Goal: Task Accomplishment & Management: Manage account settings

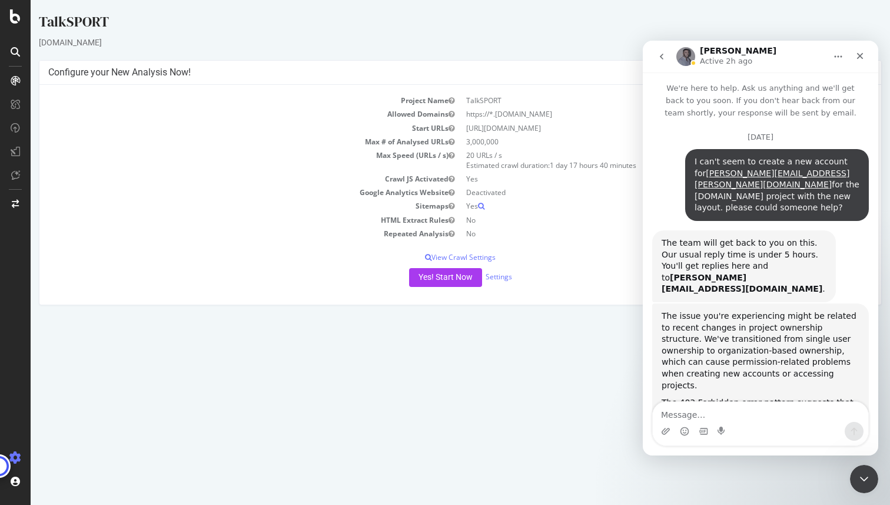
scroll to position [2, 0]
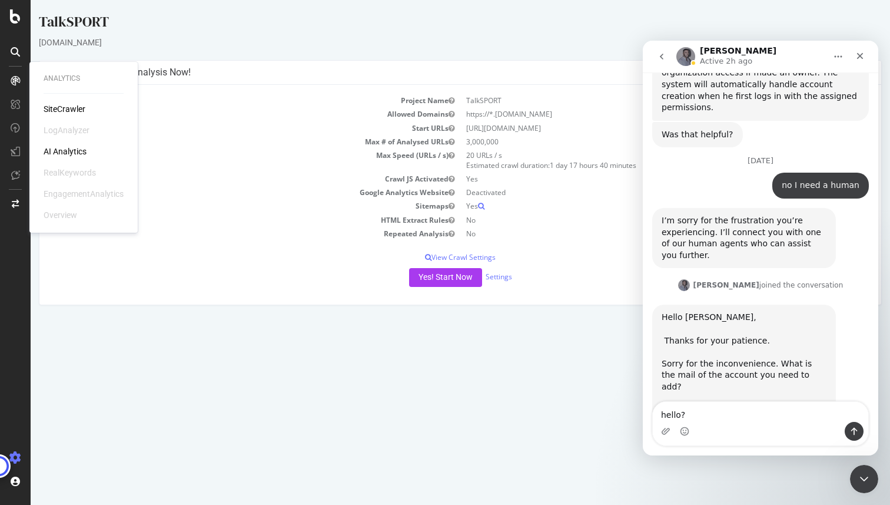
type textarea "hello?"
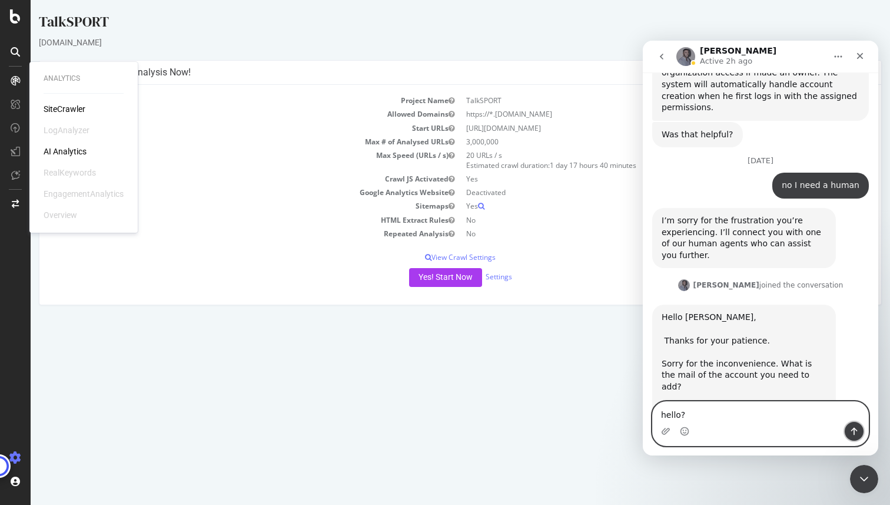
click at [854, 427] on icon "Send a message…" at bounding box center [854, 430] width 9 height 9
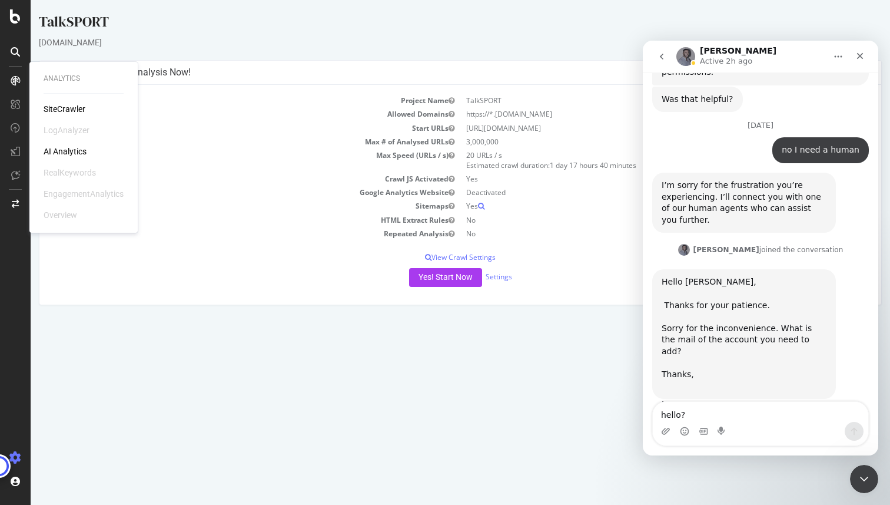
click at [659, 58] on icon "go back" at bounding box center [661, 56] width 9 height 9
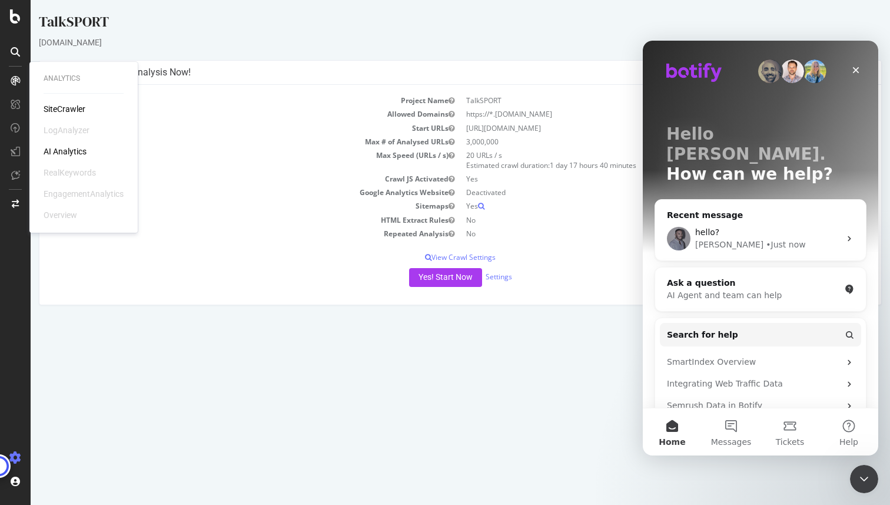
scroll to position [0, 0]
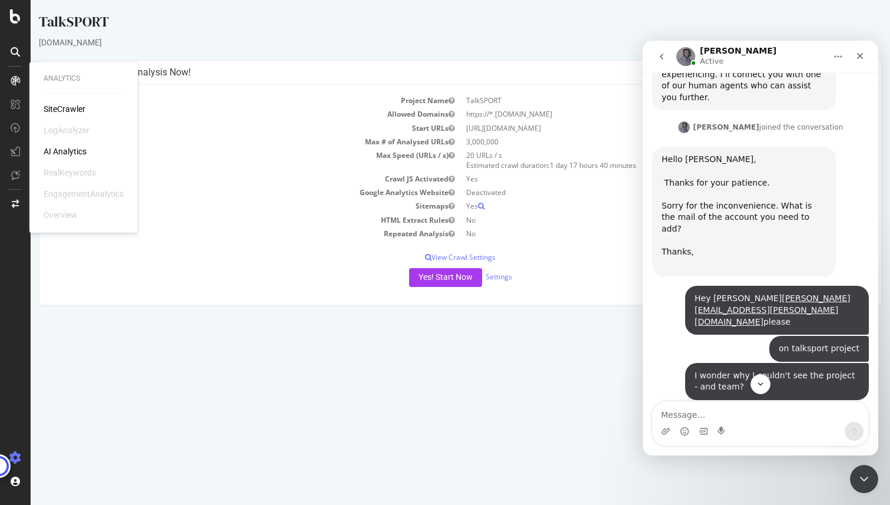
scroll to position [2081, 0]
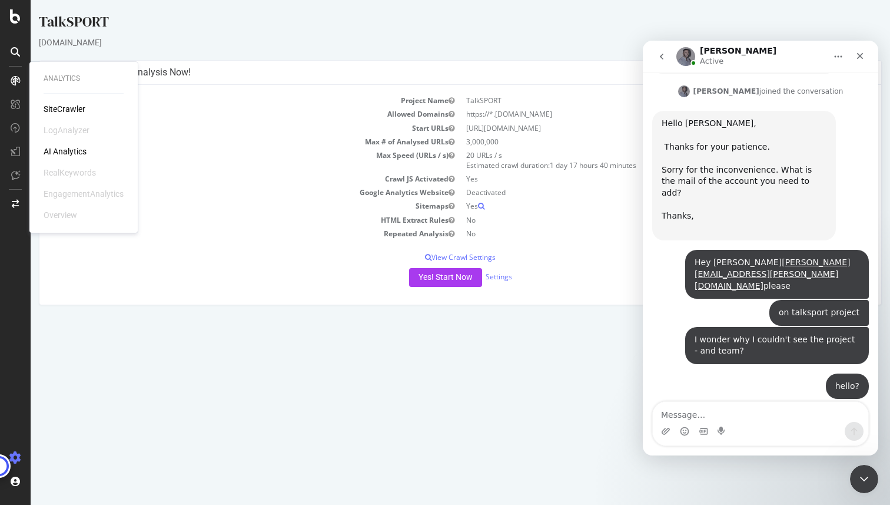
click at [738, 423] on div "Intercom messenger" at bounding box center [761, 431] width 216 height 19
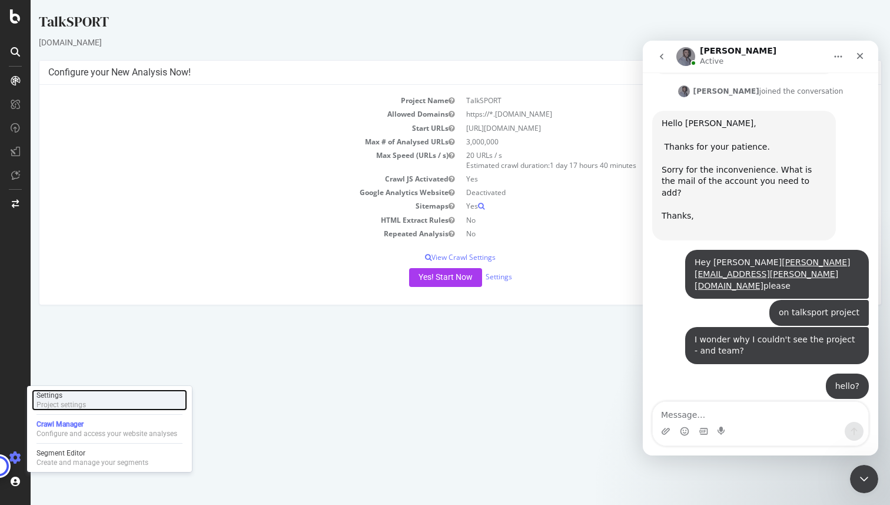
click at [51, 403] on div "Project settings" at bounding box center [61, 404] width 49 height 9
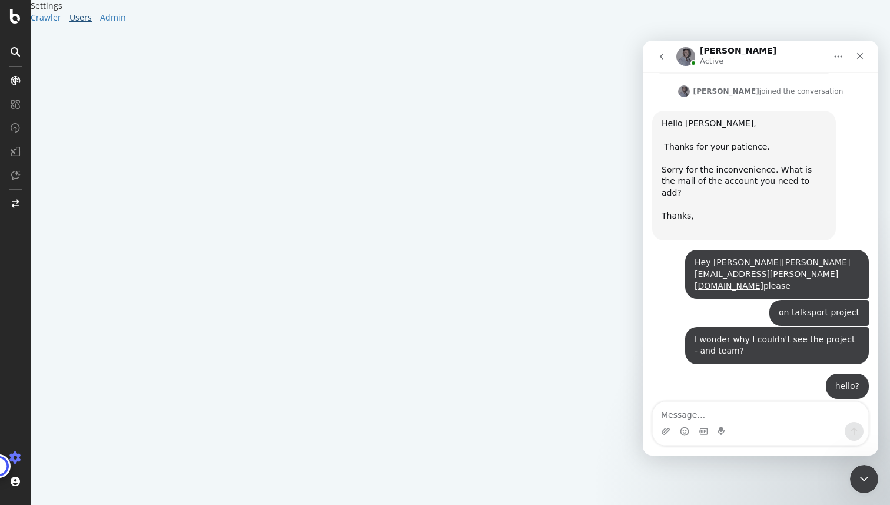
click at [69, 24] on div "Users" at bounding box center [80, 18] width 22 height 12
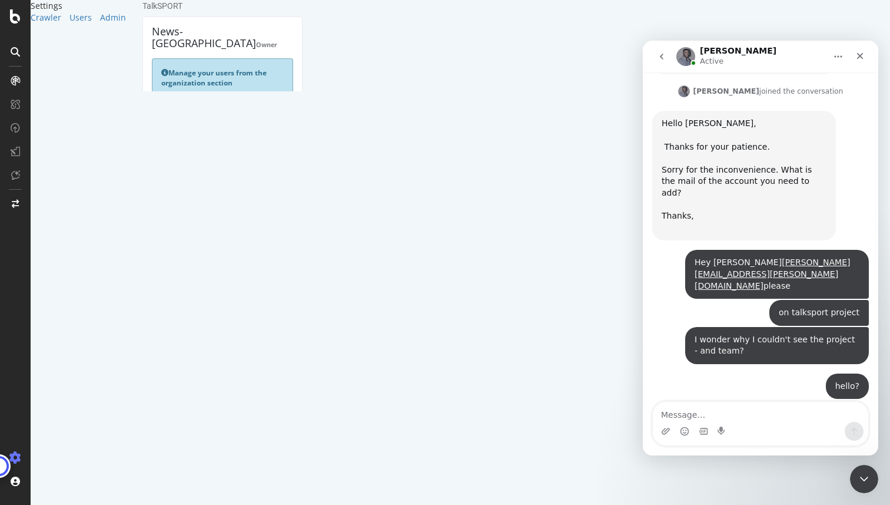
click at [204, 154] on link "Manage Organization" at bounding box center [196, 159] width 71 height 10
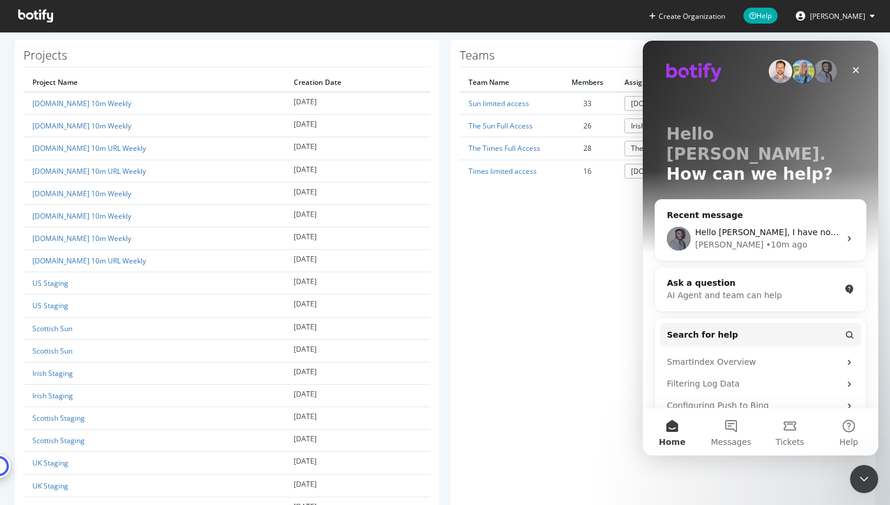
scroll to position [327, 0]
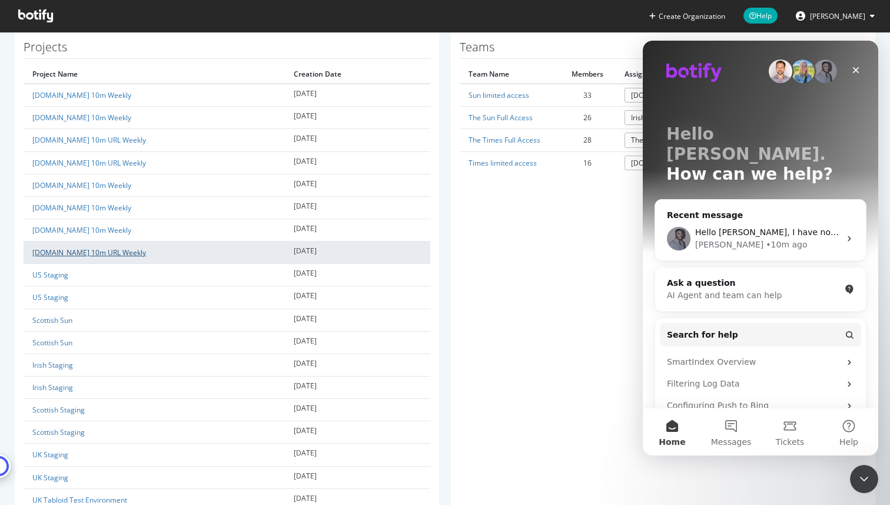
click at [79, 254] on link "[DOMAIN_NAME] 10m URL Weekly" at bounding box center [89, 252] width 114 height 10
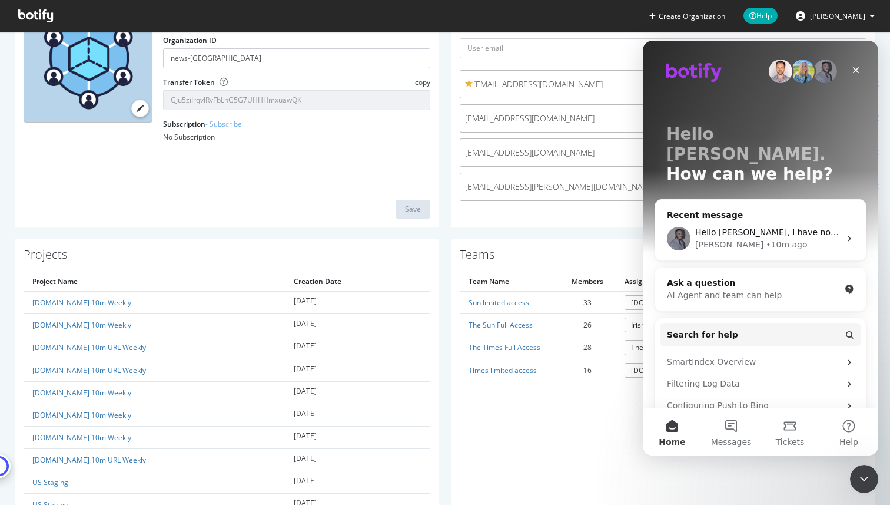
scroll to position [121, 0]
drag, startPoint x: 740, startPoint y: 59, endPoint x: 564, endPoint y: 61, distance: 176.1
click at [643, 61] on html "Hello [PERSON_NAME]. How can we help? Recent message Hello [PERSON_NAME], I hav…" at bounding box center [761, 248] width 236 height 415
click at [862, 472] on icon "Close Intercom Messenger" at bounding box center [863, 477] width 14 height 14
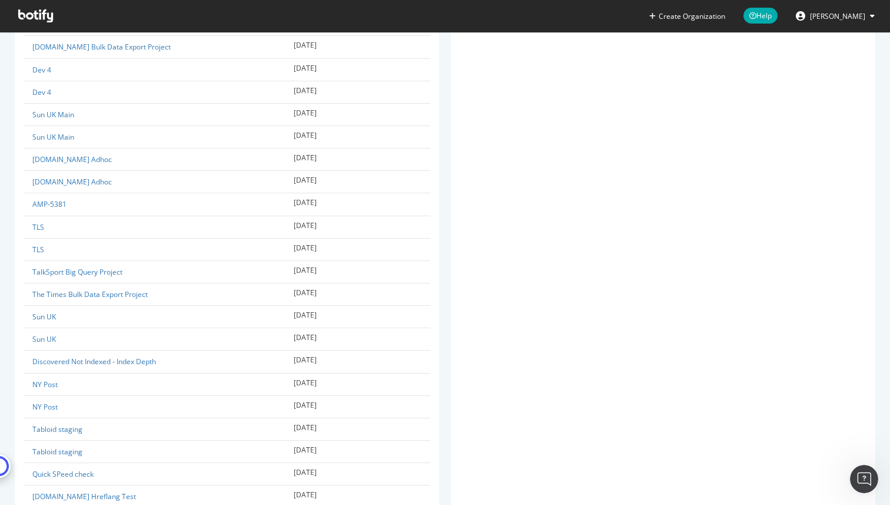
scroll to position [3128, 0]
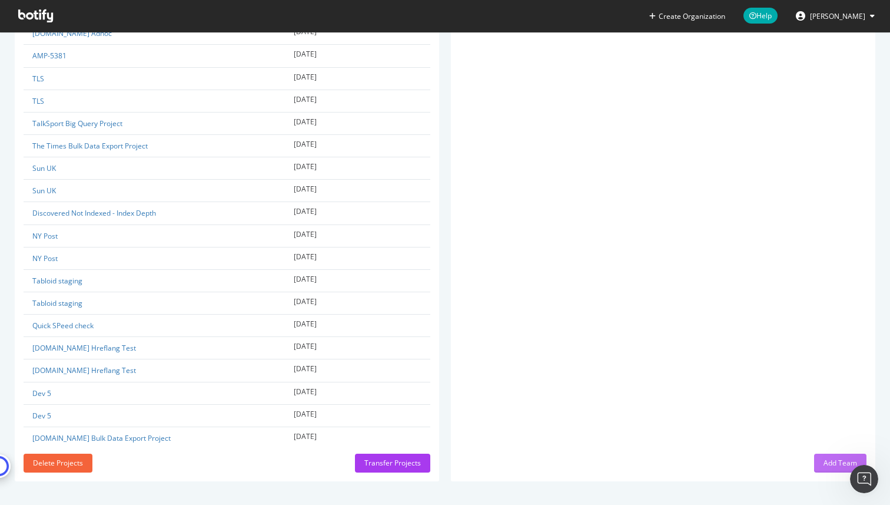
click at [827, 464] on div "Add Team" at bounding box center [841, 463] width 34 height 10
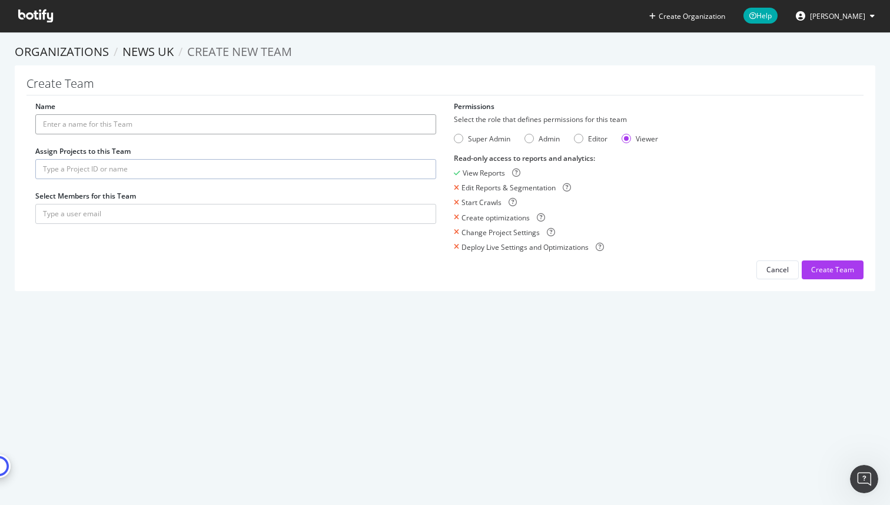
click at [117, 122] on input "Name" at bounding box center [235, 124] width 401 height 20
drag, startPoint x: 91, startPoint y: 121, endPoint x: 236, endPoint y: 114, distance: 144.4
click at [236, 114] on input "[DOMAIN_NAME] 10m URL Weekly" at bounding box center [235, 124] width 401 height 20
click at [174, 122] on input "[DOMAIN_NAME] 10m URL Weekly" at bounding box center [235, 124] width 401 height 20
drag, startPoint x: 92, startPoint y: 123, endPoint x: 210, endPoint y: 128, distance: 118.4
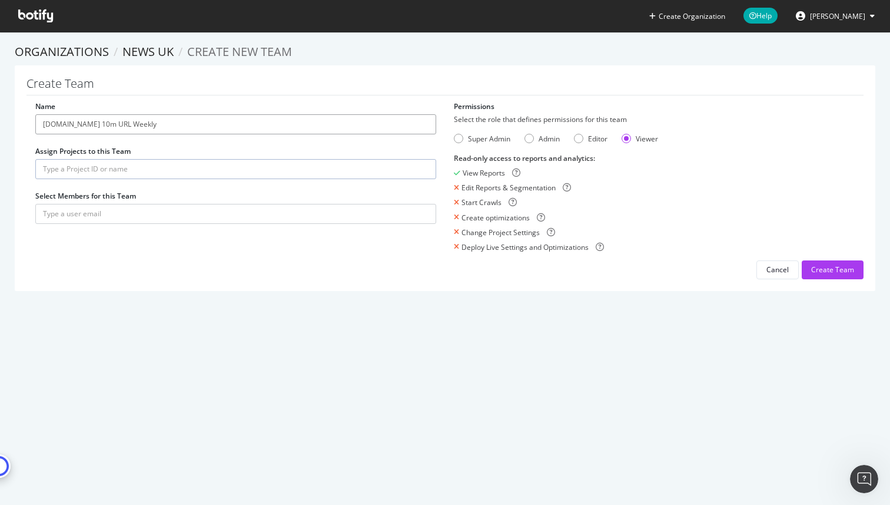
click at [210, 128] on input "[DOMAIN_NAME] 10m URL Weekly" at bounding box center [235, 124] width 401 height 20
drag, startPoint x: 93, startPoint y: 125, endPoint x: 171, endPoint y: 126, distance: 78.3
click at [171, 126] on input "[DOMAIN_NAME] 10m URL Weekly" at bounding box center [235, 124] width 401 height 20
type input "[DOMAIN_NAME]"
click at [158, 176] on input "text" at bounding box center [235, 169] width 401 height 20
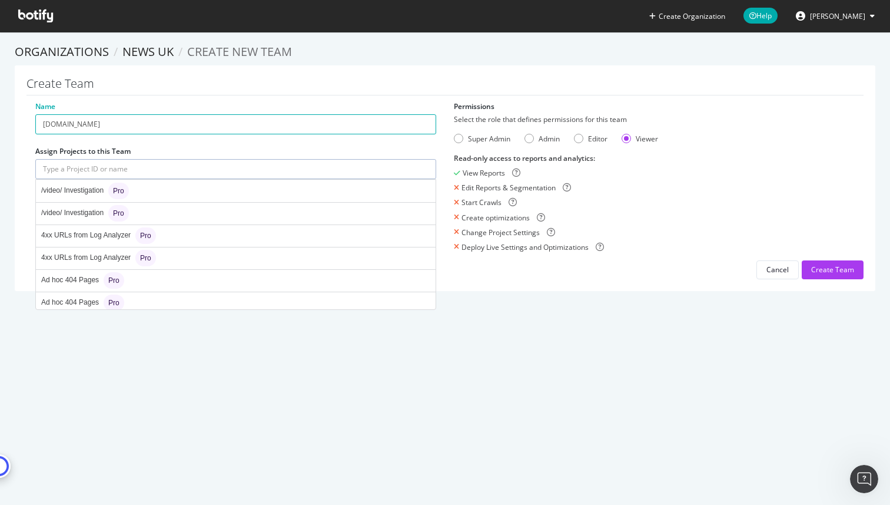
click at [167, 399] on div "Create Organization Help [PERSON_NAME] Organizations News UK Create new Team Cr…" at bounding box center [445, 252] width 890 height 505
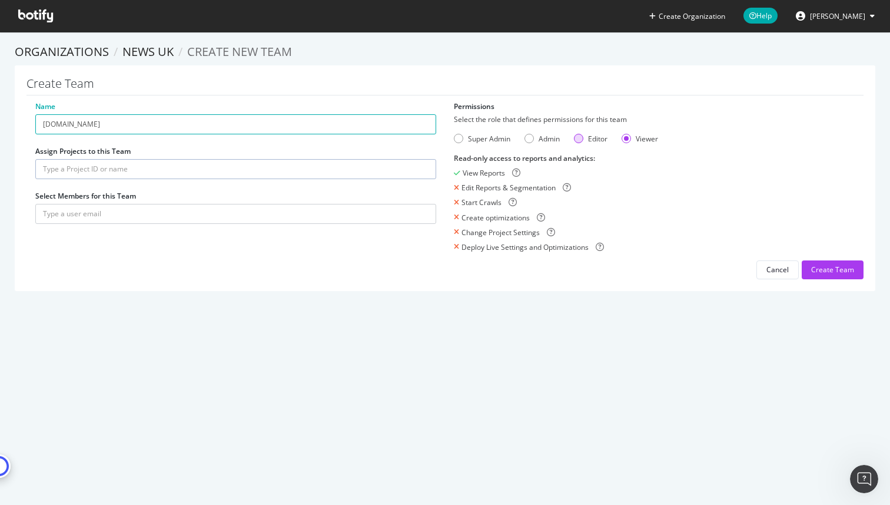
click at [579, 140] on div "Editor" at bounding box center [578, 138] width 9 height 9
click at [539, 141] on div "Admin" at bounding box center [549, 139] width 21 height 10
click at [588, 143] on div "Editor" at bounding box center [597, 139] width 19 height 10
click at [821, 272] on div "Create Team" at bounding box center [832, 269] width 43 height 10
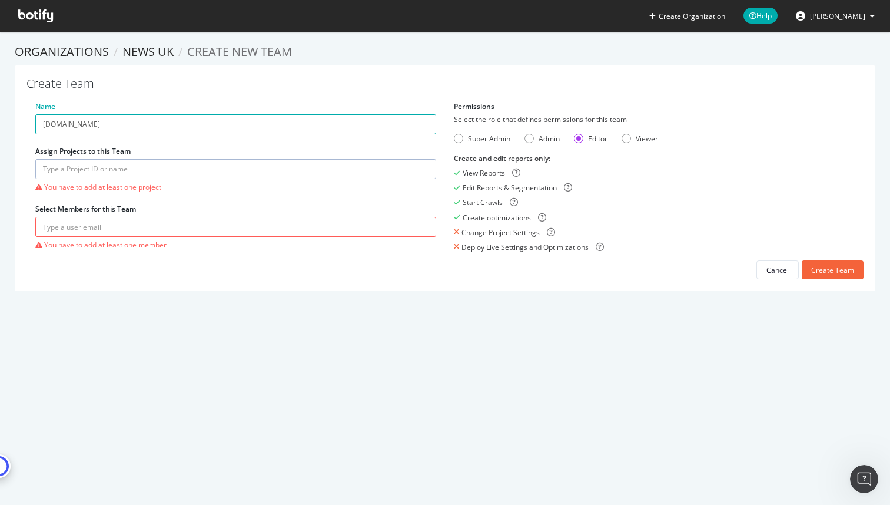
click at [173, 161] on input "text" at bounding box center [235, 169] width 401 height 20
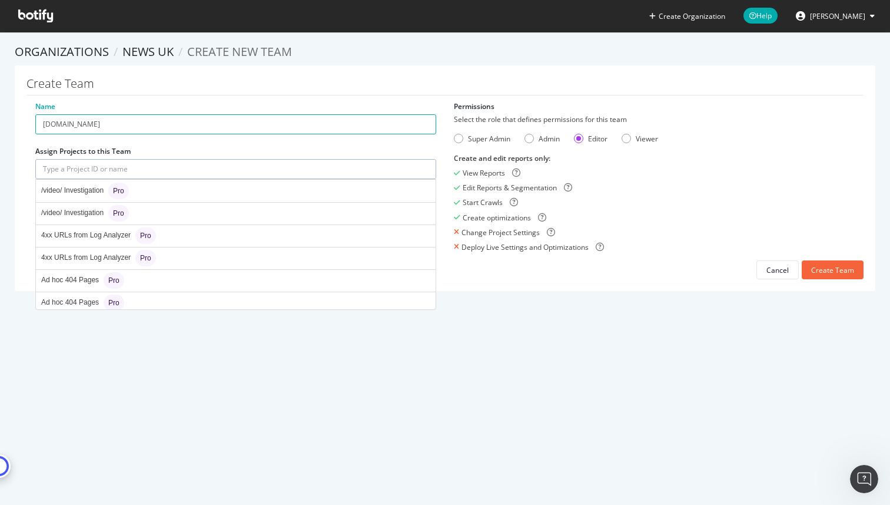
click at [147, 379] on div "Create Organization Help [PERSON_NAME] Organizations News UK Create new Team Cr…" at bounding box center [445, 252] width 890 height 505
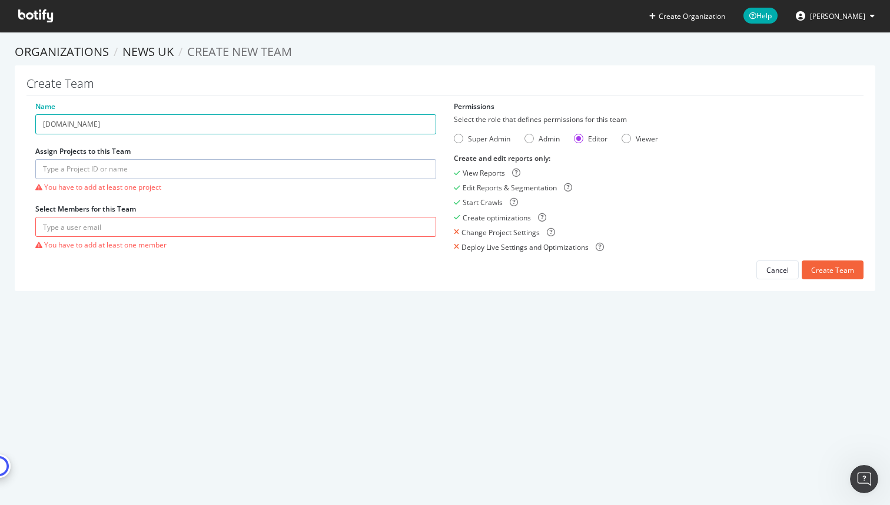
click at [155, 172] on input "text" at bounding box center [235, 169] width 401 height 20
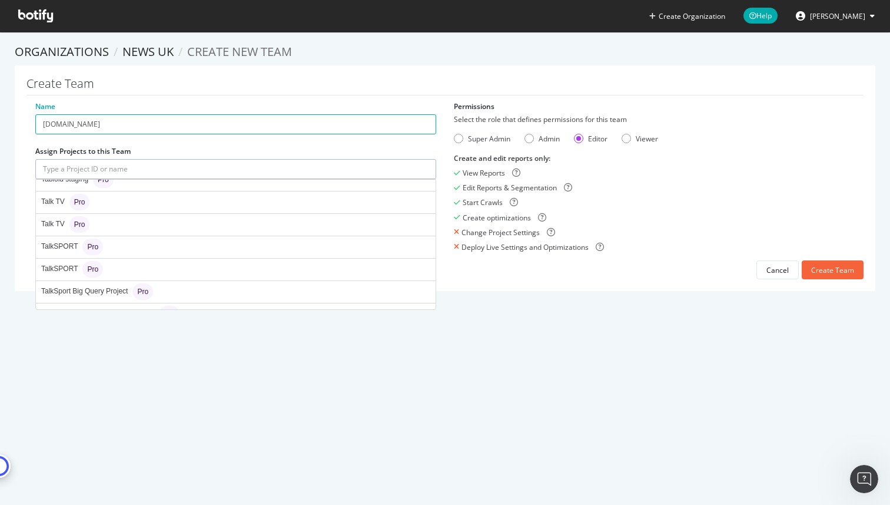
scroll to position [1914, 0]
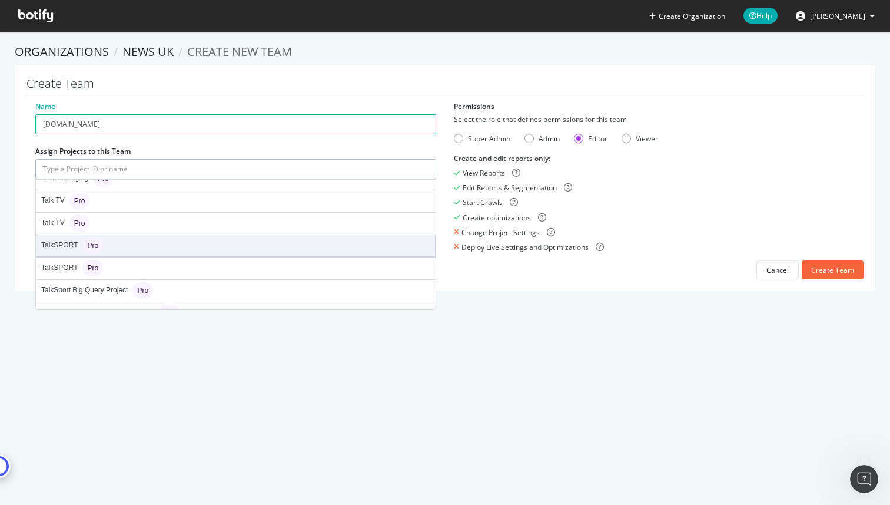
click at [114, 244] on div "TalkSPORT Pro" at bounding box center [236, 245] width 399 height 21
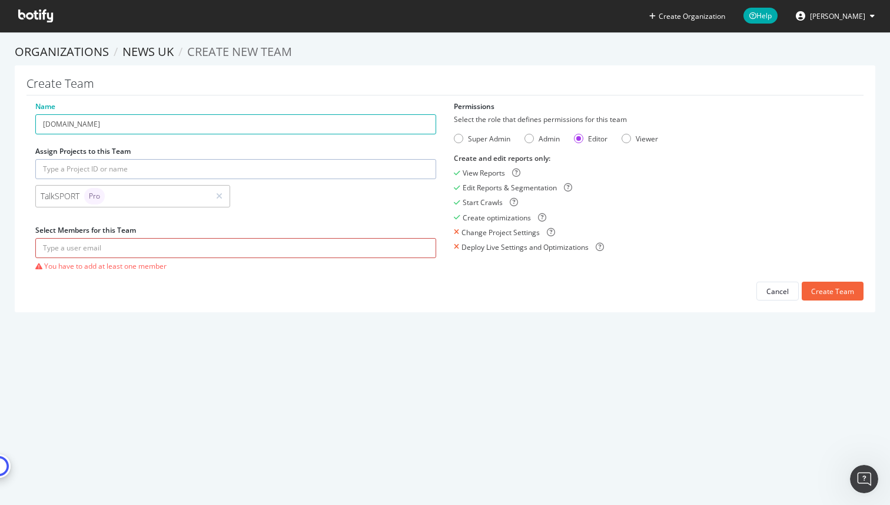
click at [114, 244] on input "text" at bounding box center [235, 248] width 401 height 20
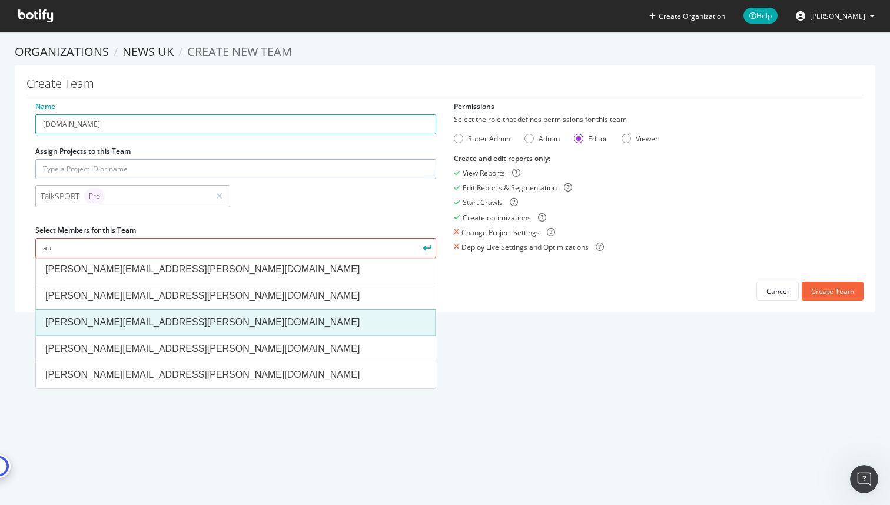
scroll to position [0, 0]
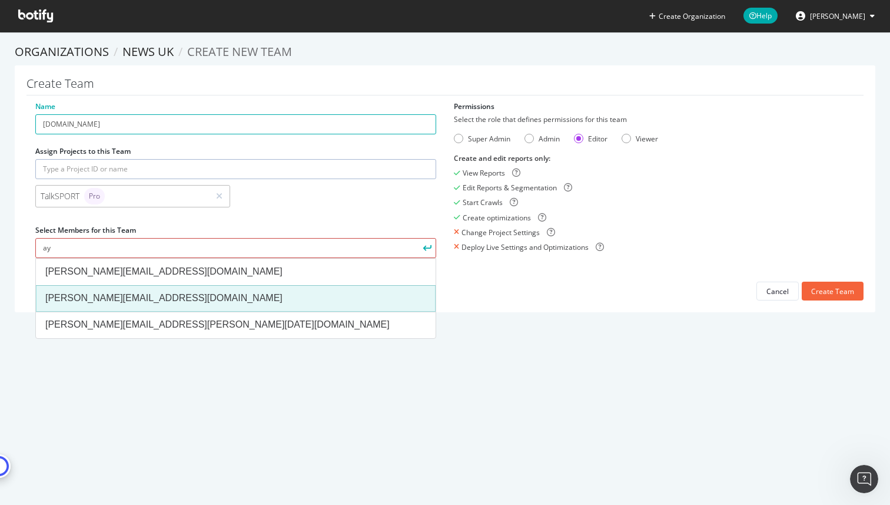
type input "a"
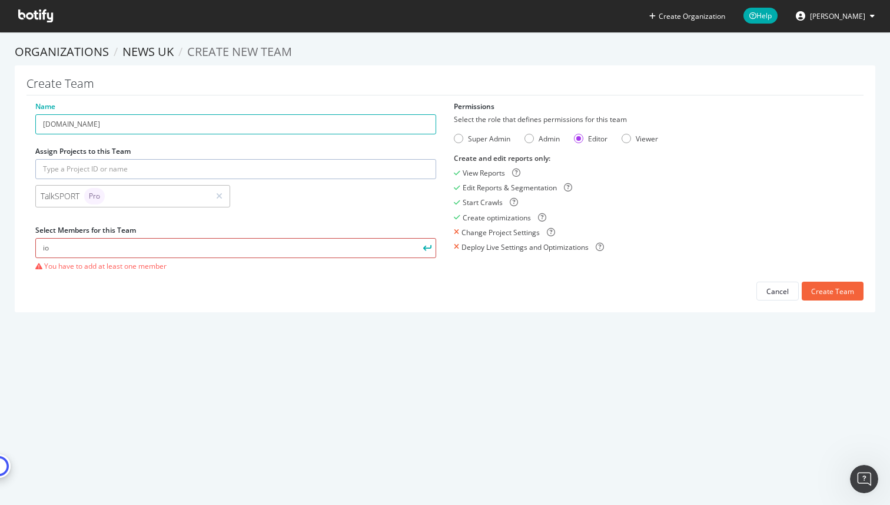
type input "i"
type input "[EMAIL_ADDRESS][DOMAIN_NAME]"
click at [817, 288] on div "Create Team" at bounding box center [832, 291] width 43 height 10
click at [539, 140] on div "Admin" at bounding box center [549, 139] width 21 height 10
click at [819, 289] on div "Create Team" at bounding box center [832, 291] width 43 height 10
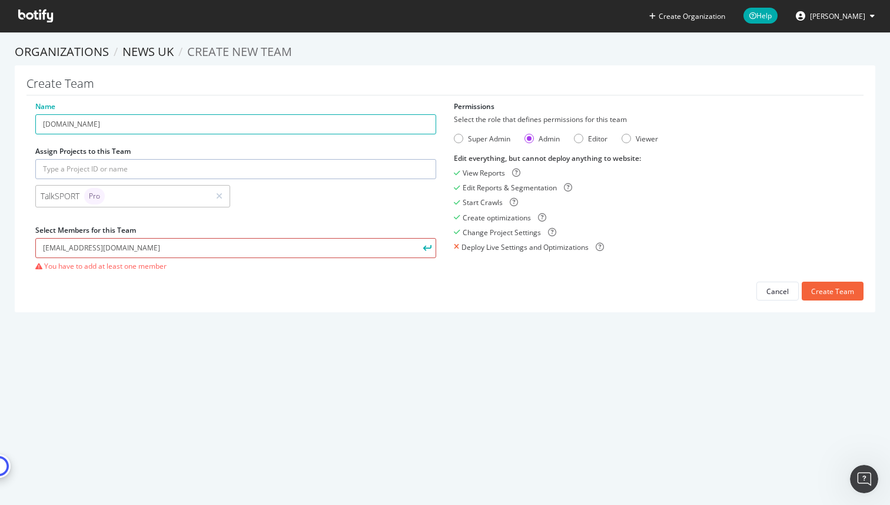
click at [397, 252] on input "[EMAIL_ADDRESS][DOMAIN_NAME]" at bounding box center [235, 248] width 401 height 20
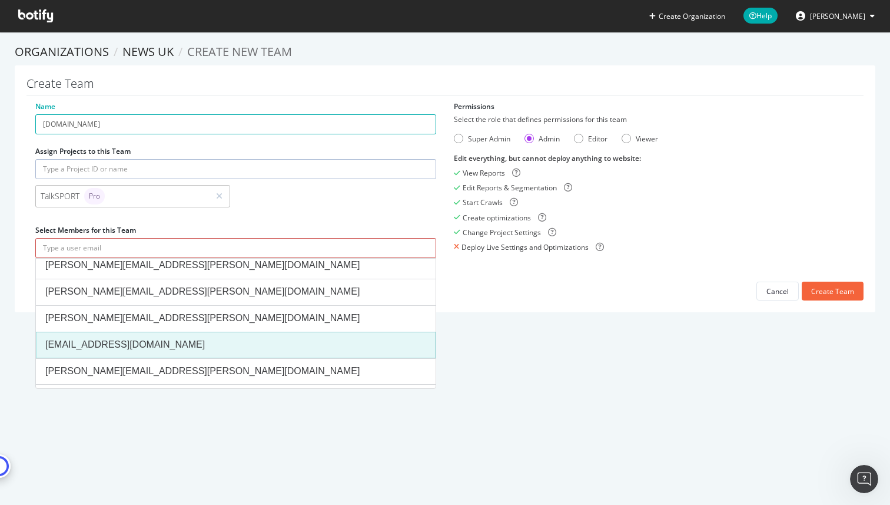
scroll to position [467, 0]
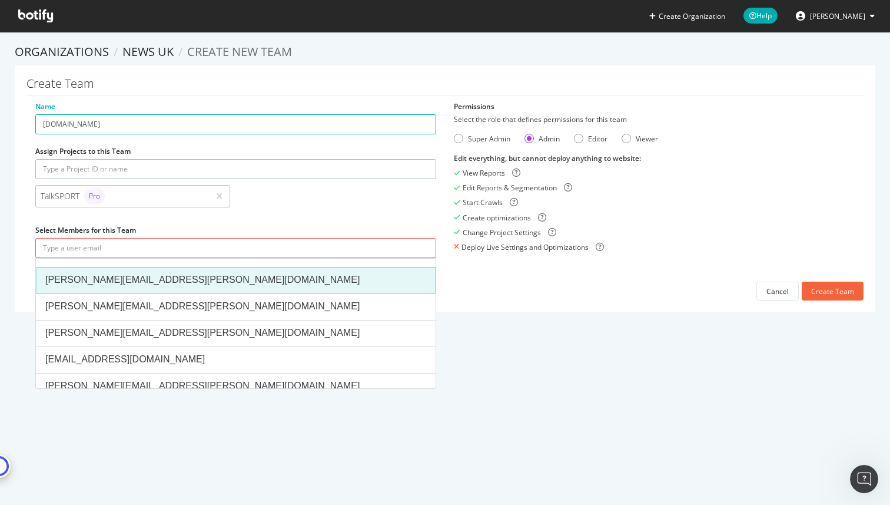
click at [153, 280] on div "[PERSON_NAME][EMAIL_ADDRESS][PERSON_NAME][DOMAIN_NAME]" at bounding box center [235, 280] width 381 height 14
type input "[PERSON_NAME][EMAIL_ADDRESS][PERSON_NAME][DOMAIN_NAME]"
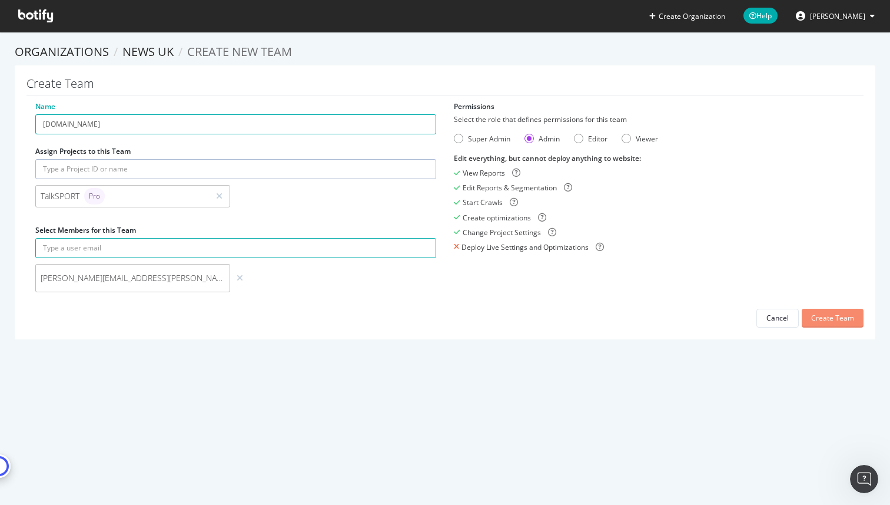
click at [824, 321] on div "Create Team" at bounding box center [832, 318] width 43 height 10
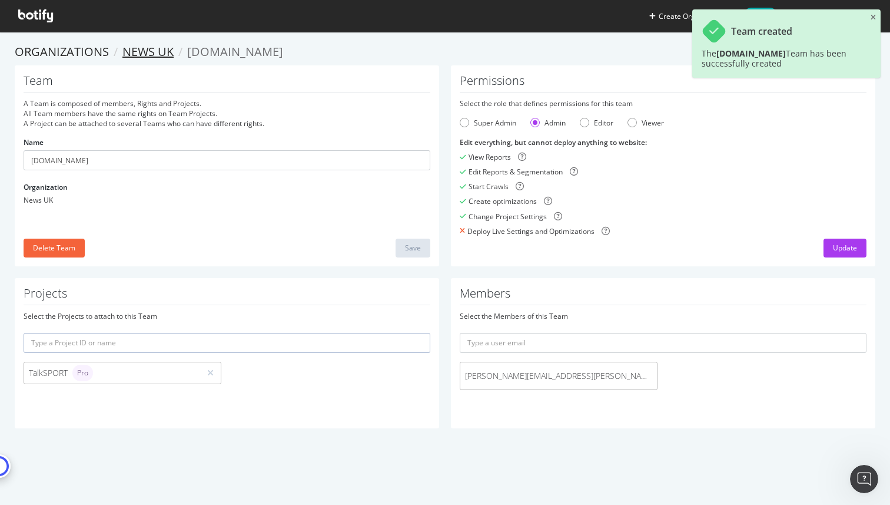
click at [155, 50] on link "News UK" at bounding box center [147, 52] width 51 height 16
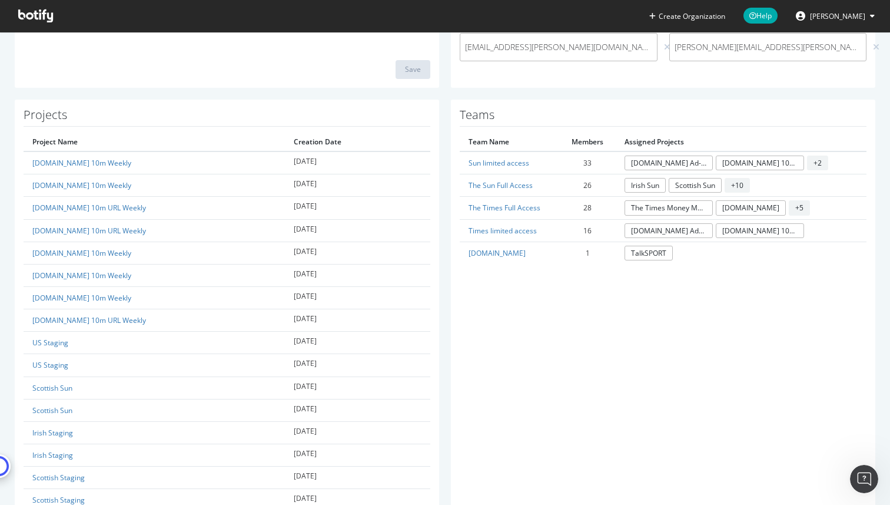
scroll to position [260, 0]
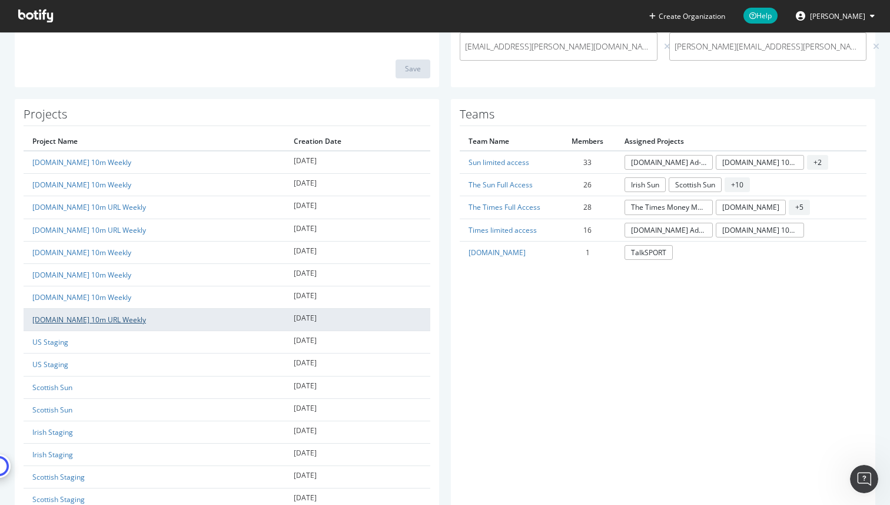
click at [65, 323] on link "[DOMAIN_NAME] 10m URL Weekly" at bounding box center [89, 319] width 114 height 10
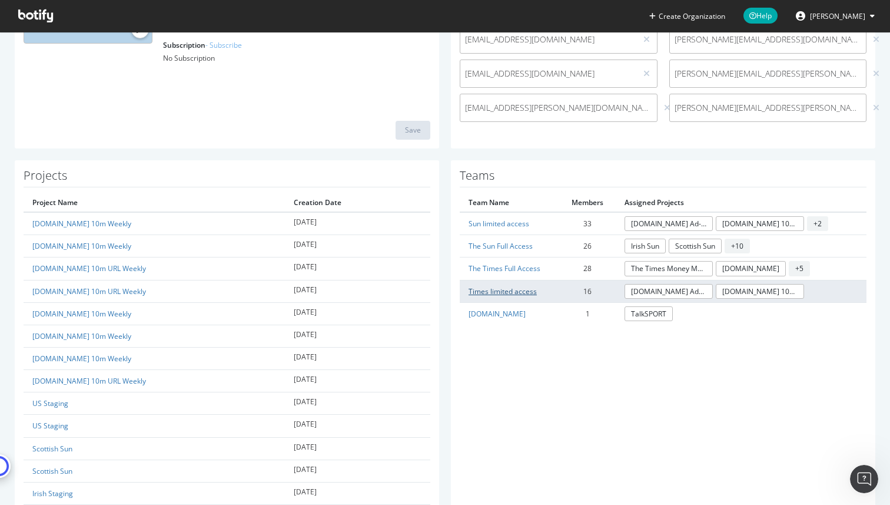
scroll to position [202, 0]
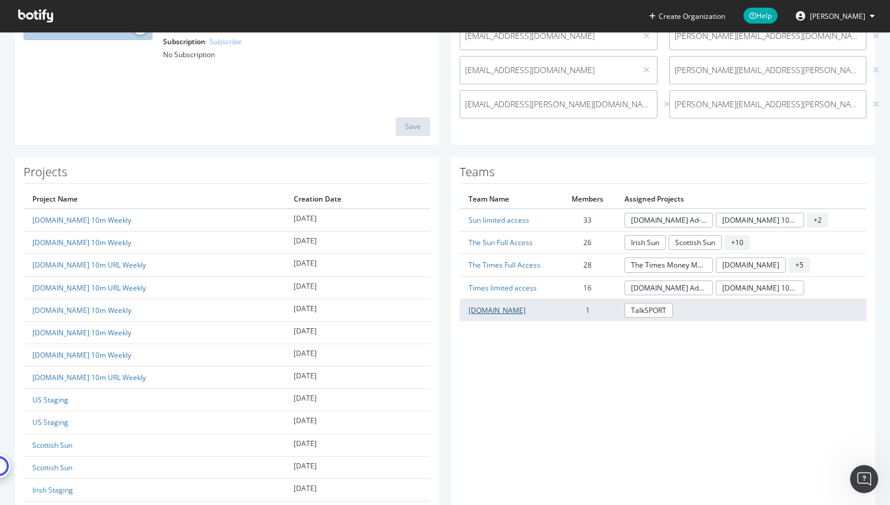
click at [495, 311] on link "[DOMAIN_NAME]" at bounding box center [497, 310] width 57 height 10
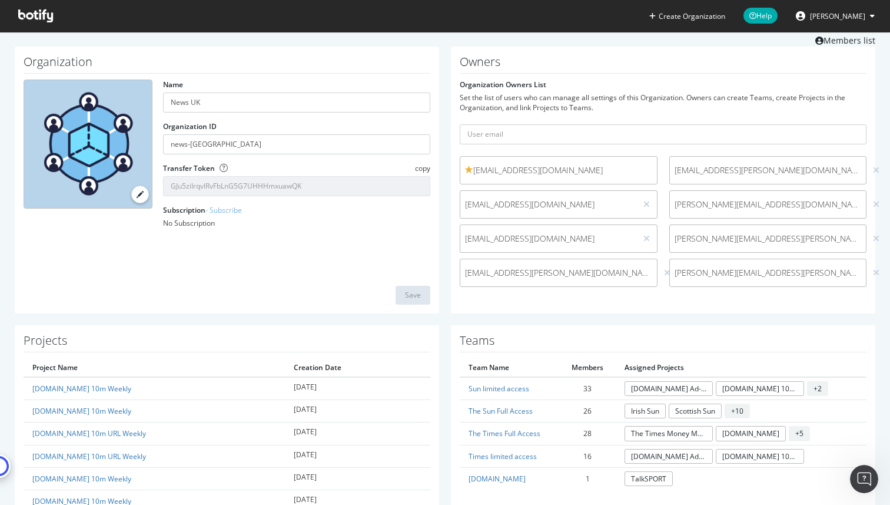
scroll to position [19, 0]
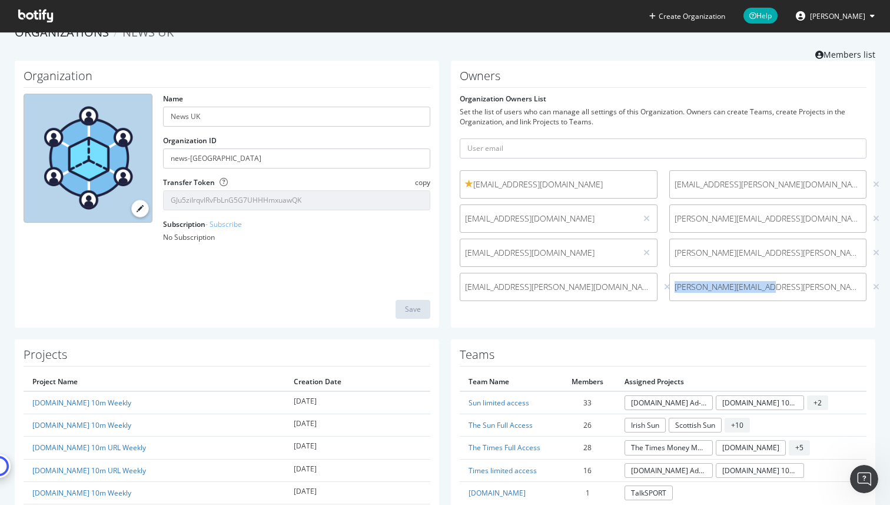
drag, startPoint x: 775, startPoint y: 286, endPoint x: 666, endPoint y: 287, distance: 108.9
click at [670, 287] on span "[PERSON_NAME][EMAIL_ADDRESS][PERSON_NAME][DOMAIN_NAME]" at bounding box center [768, 287] width 197 height 12
copy span "[PERSON_NAME][EMAIL_ADDRESS][PERSON_NAME][DOMAIN_NAME]"
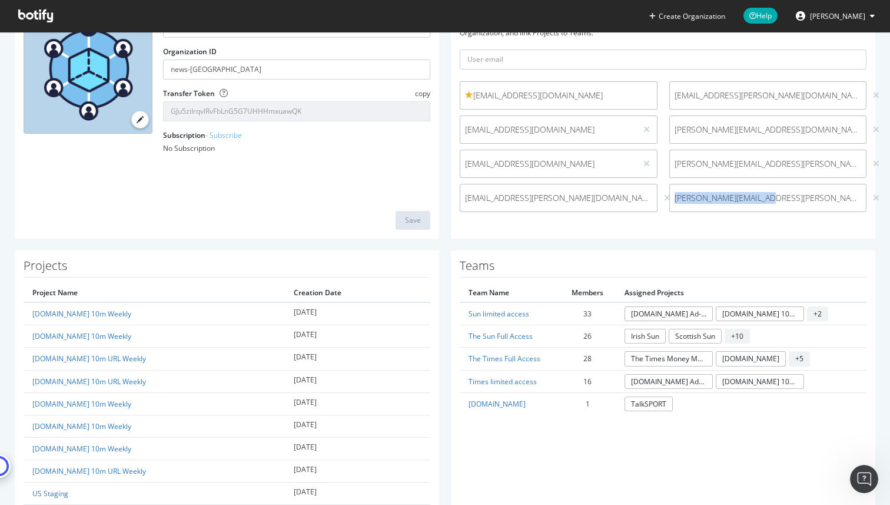
scroll to position [112, 0]
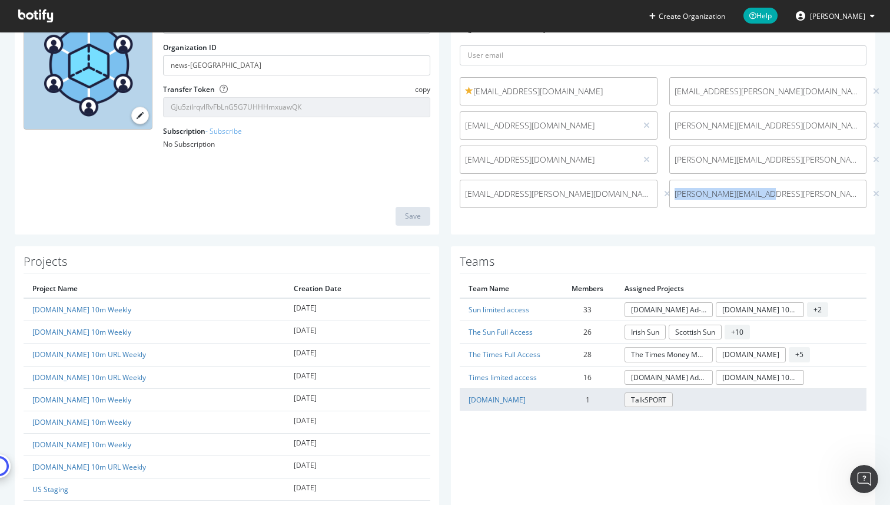
click at [634, 395] on link "TalkSPORT" at bounding box center [649, 399] width 48 height 15
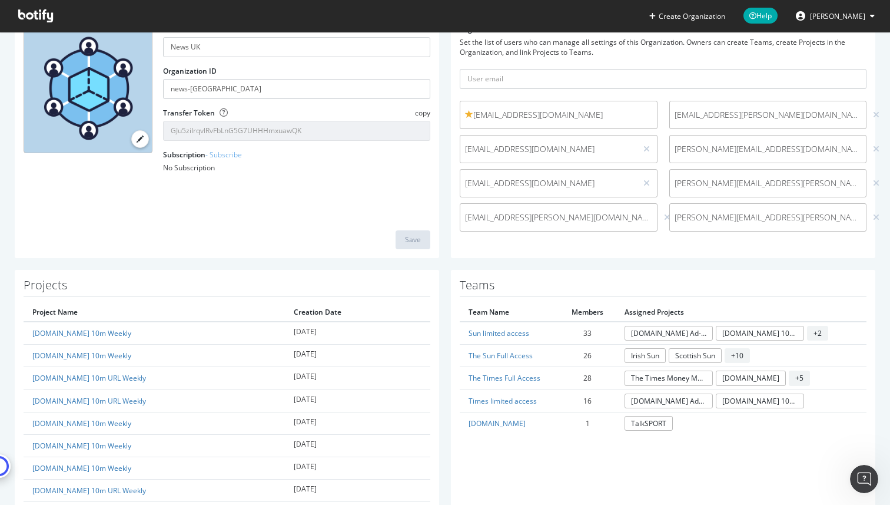
scroll to position [116, 0]
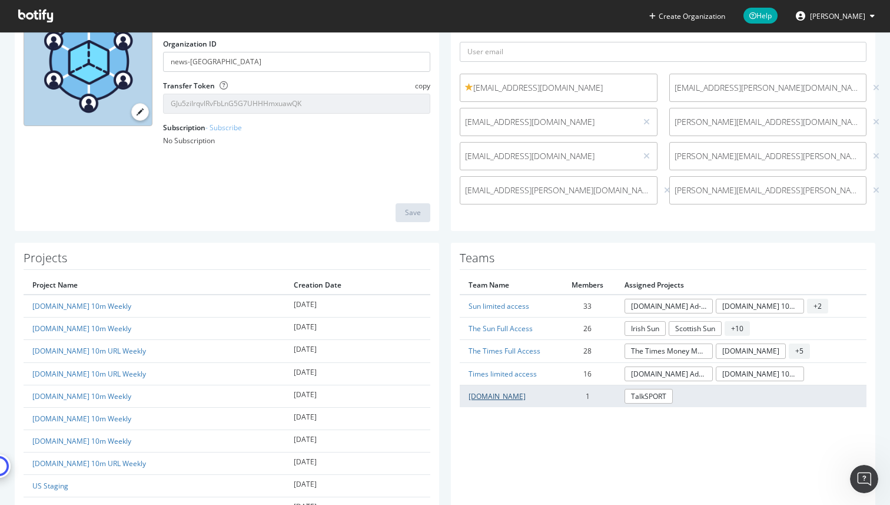
click at [480, 399] on link "[DOMAIN_NAME]" at bounding box center [497, 396] width 57 height 10
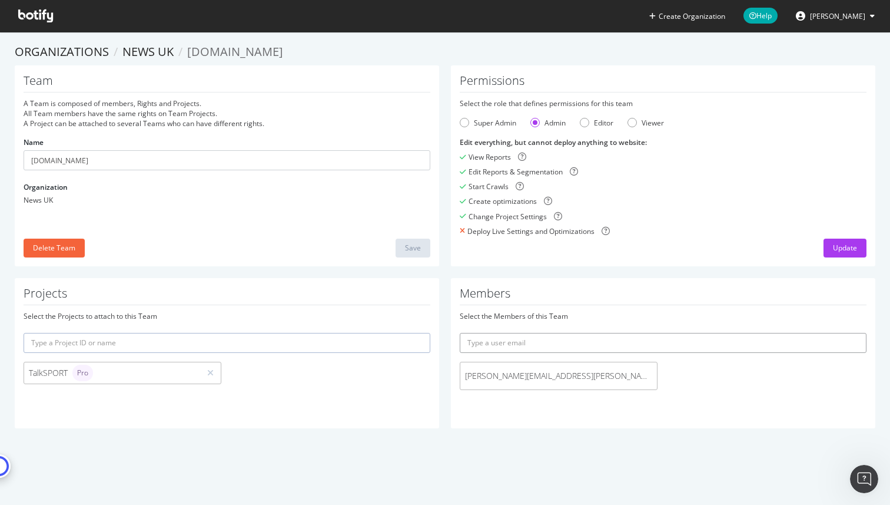
click at [478, 343] on input "text" at bounding box center [663, 343] width 407 height 20
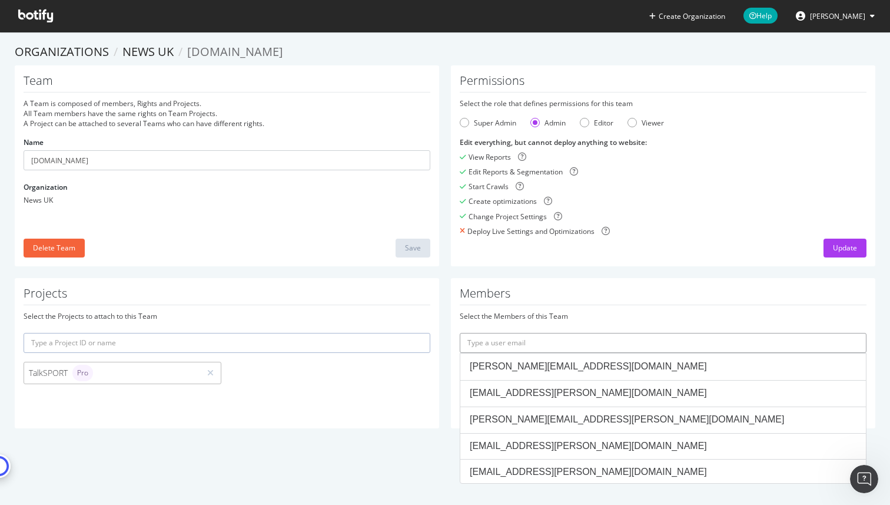
paste input "[PERSON_NAME][EMAIL_ADDRESS][PERSON_NAME][DOMAIN_NAME]"
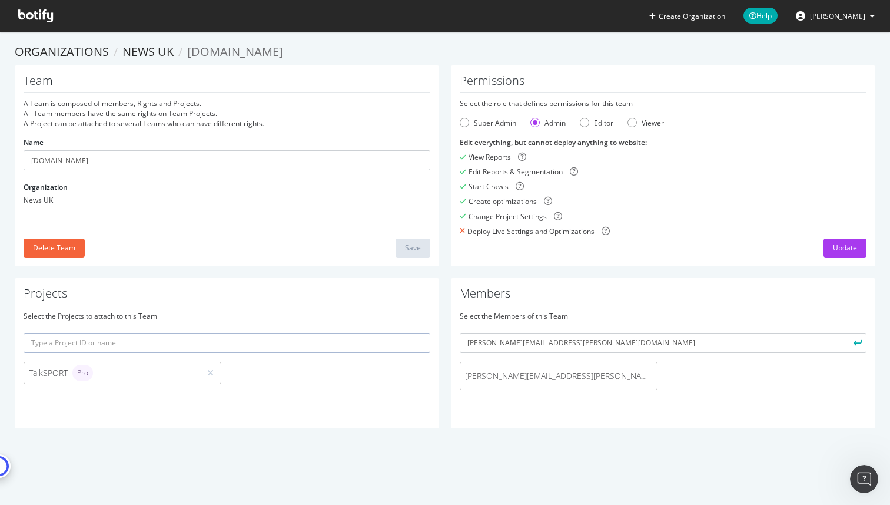
click at [614, 413] on div "Members Select the Members of this Team [PERSON_NAME][EMAIL_ADDRESS][PERSON_NAM…" at bounding box center [663, 353] width 425 height 150
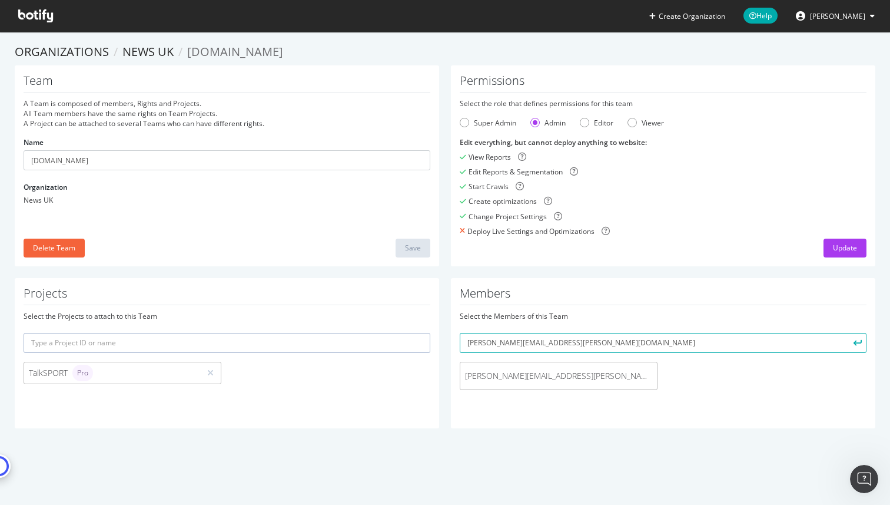
click at [854, 345] on icon "submit" at bounding box center [858, 342] width 8 height 6
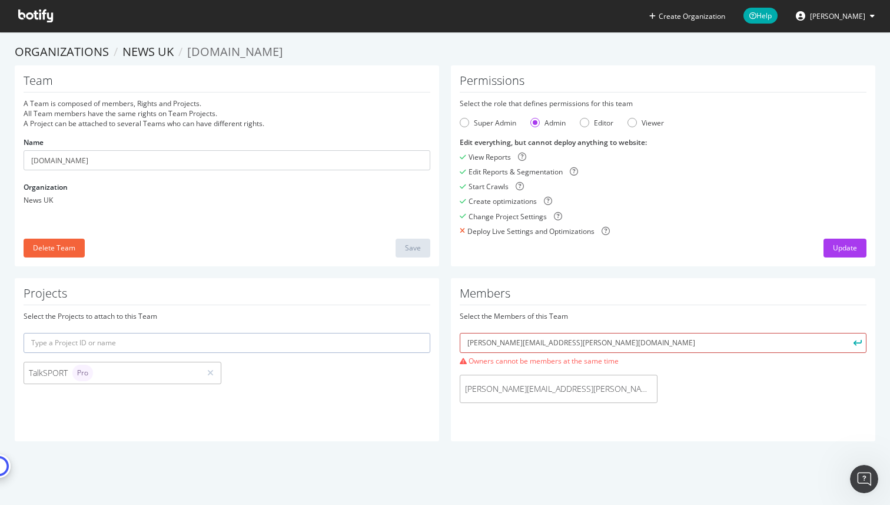
drag, startPoint x: 570, startPoint y: 348, endPoint x: 446, endPoint y: 338, distance: 124.1
click at [451, 338] on div "Members Select the Members of this Team [PERSON_NAME][EMAIL_ADDRESS][PERSON_NAM…" at bounding box center [663, 359] width 425 height 163
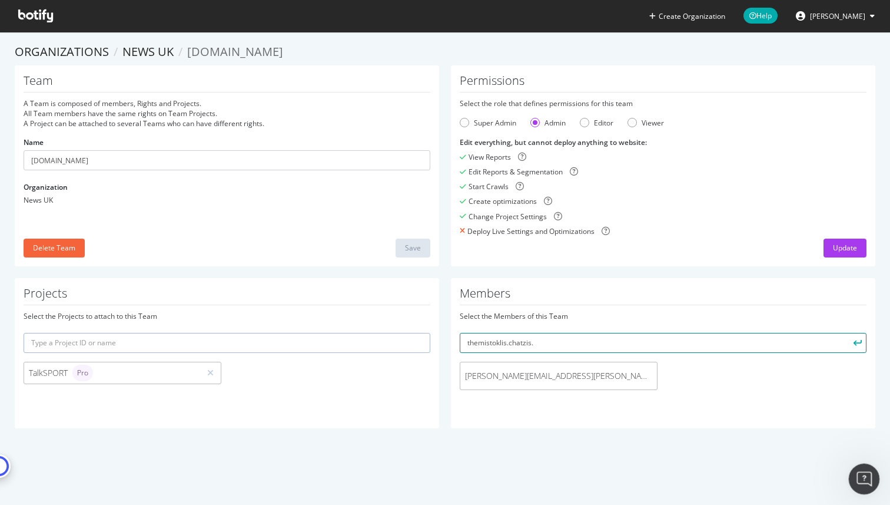
type input "themistoklis.chatzis."
click at [864, 484] on icon "Open Intercom Messenger" at bounding box center [862, 477] width 19 height 19
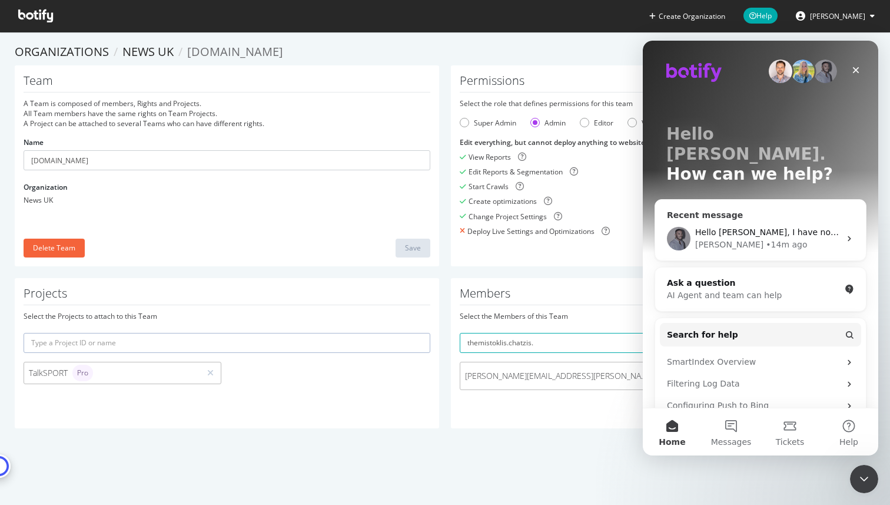
click at [766, 238] on div "• 14m ago" at bounding box center [786, 244] width 41 height 12
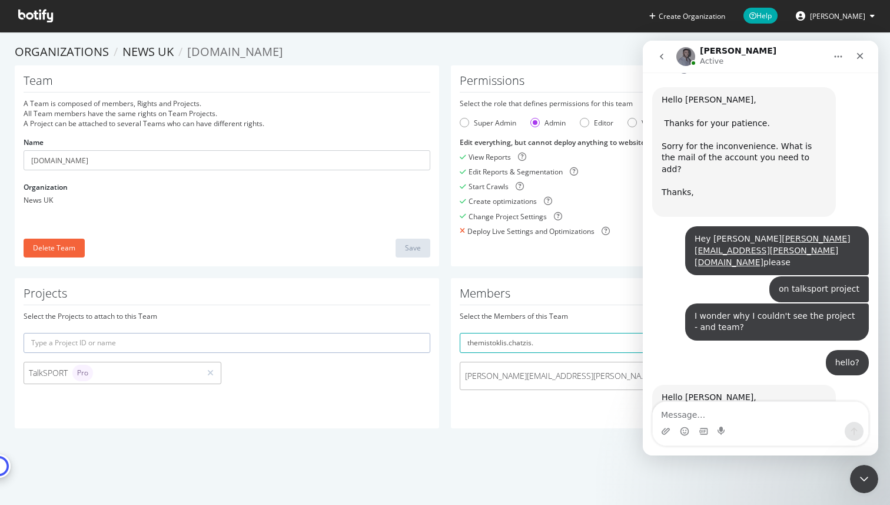
scroll to position [2107, 0]
click at [688, 415] on textarea "Message…" at bounding box center [761, 412] width 216 height 20
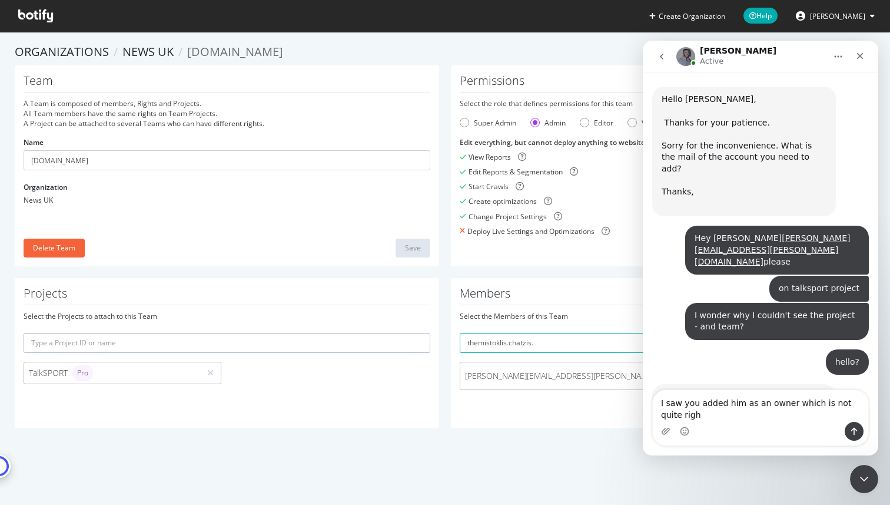
scroll to position [2119, 0]
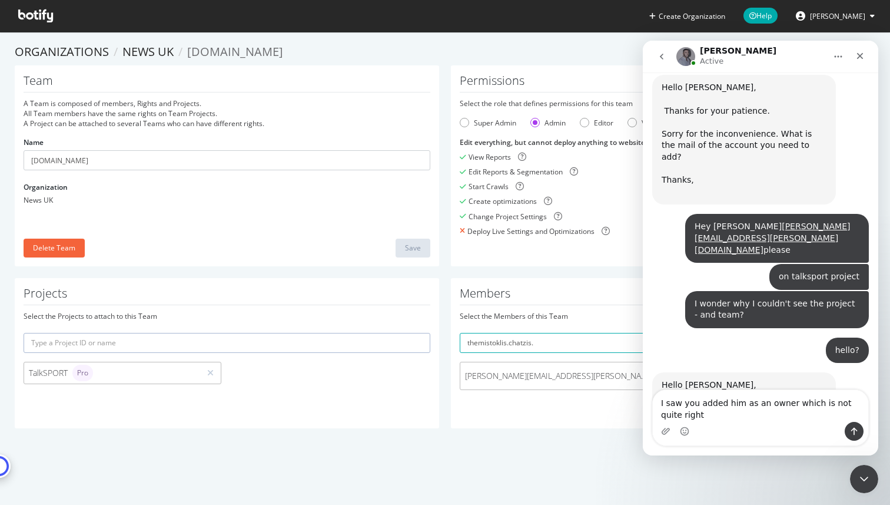
type textarea "I saw you added him as an owner which is not quite right"
click at [853, 430] on icon "Send a message…" at bounding box center [854, 430] width 9 height 9
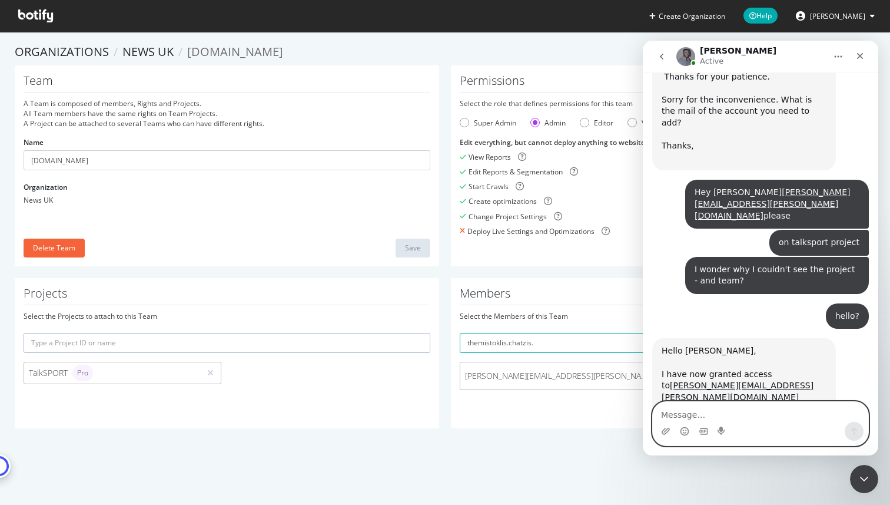
scroll to position [2153, 0]
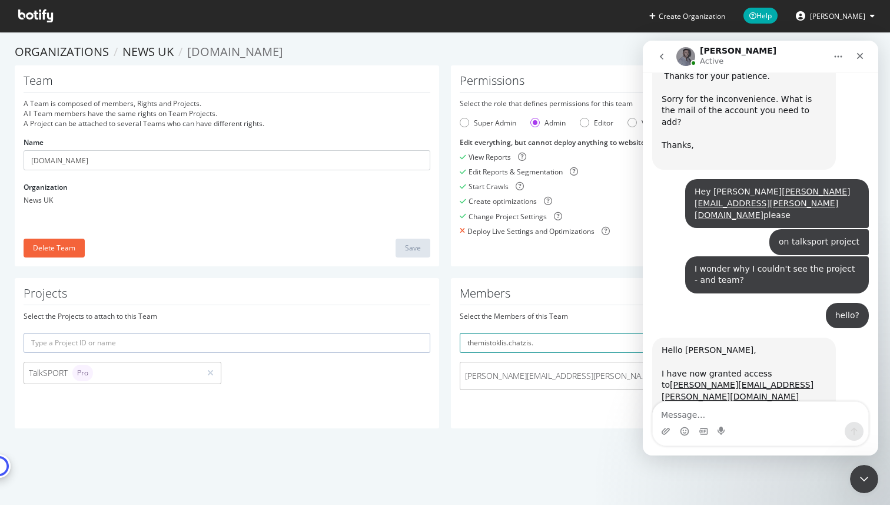
click at [549, 342] on input "themistoklis.chatzis." at bounding box center [663, 343] width 407 height 20
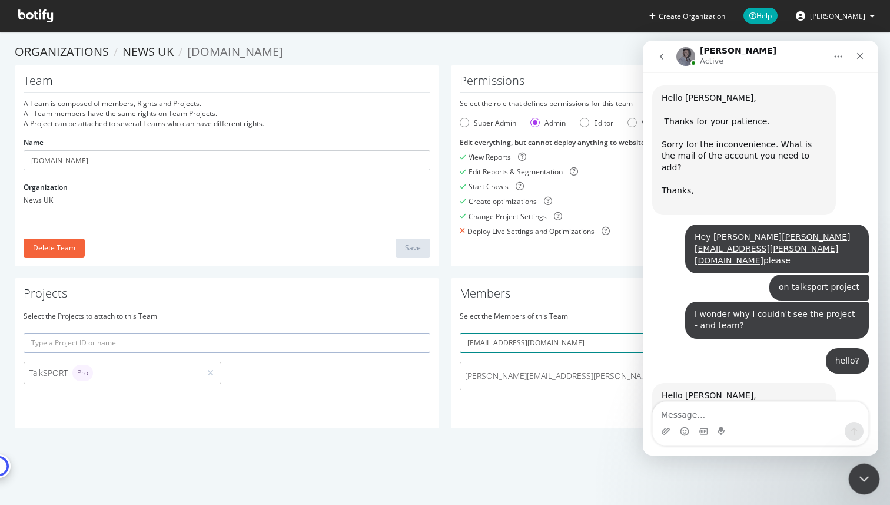
type input "[EMAIL_ADDRESS][DOMAIN_NAME]"
click at [870, 478] on div "Close Intercom Messenger" at bounding box center [862, 477] width 28 height 28
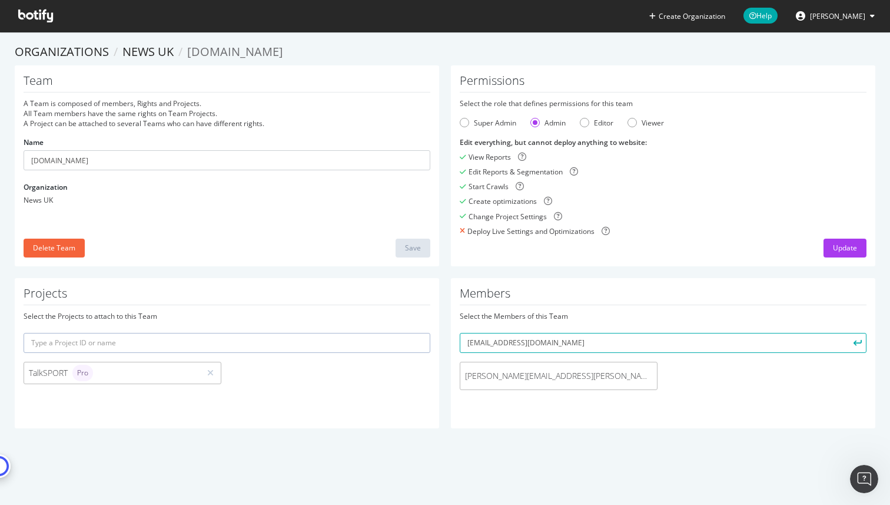
click at [854, 342] on icon "submit" at bounding box center [858, 342] width 8 height 6
click at [664, 372] on icon at bounding box center [667, 376] width 6 height 8
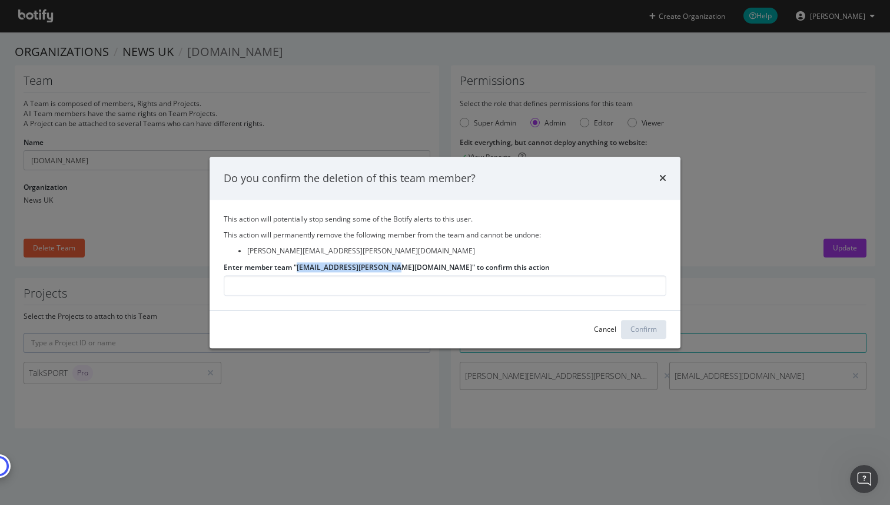
drag, startPoint x: 299, startPoint y: 266, endPoint x: 387, endPoint y: 269, distance: 88.4
click at [387, 269] on label "Enter member team "[EMAIL_ADDRESS][PERSON_NAME][DOMAIN_NAME]" to confirm this a…" at bounding box center [387, 267] width 326 height 10
copy label "[PERSON_NAME][EMAIL_ADDRESS][PERSON_NAME][DOMAIN_NAME]"
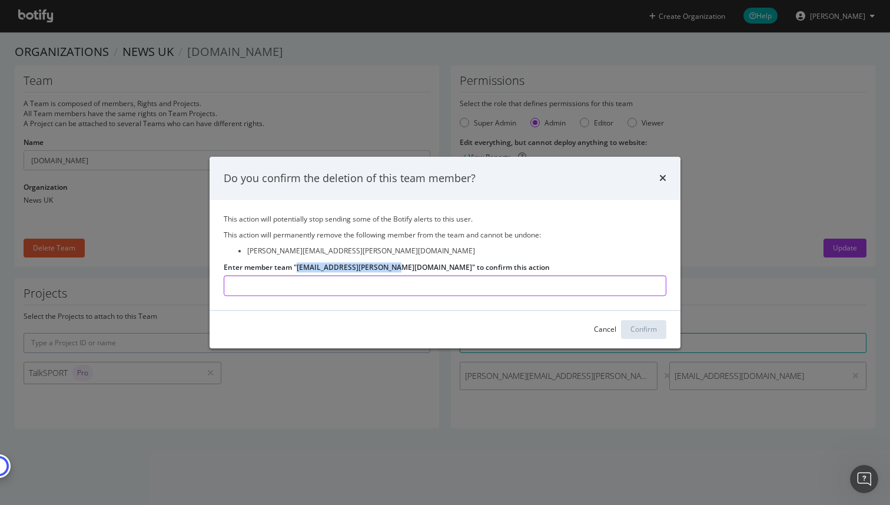
click at [346, 289] on input "Enter member team "[EMAIL_ADDRESS][PERSON_NAME][DOMAIN_NAME]" to confirm this a…" at bounding box center [445, 285] width 443 height 21
paste input "[PERSON_NAME][EMAIL_ADDRESS][PERSON_NAME][DOMAIN_NAME]"
type input "[PERSON_NAME][EMAIL_ADDRESS][PERSON_NAME][DOMAIN_NAME]"
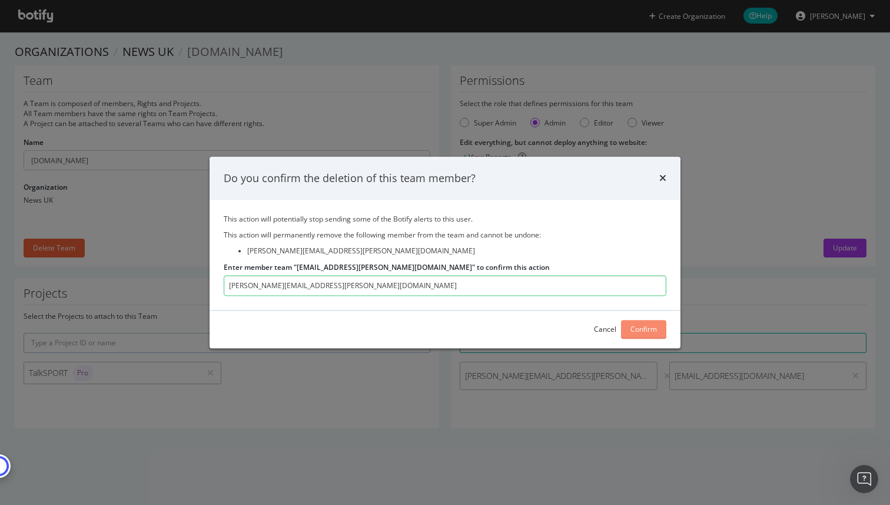
click at [639, 328] on div "Confirm" at bounding box center [644, 329] width 26 height 10
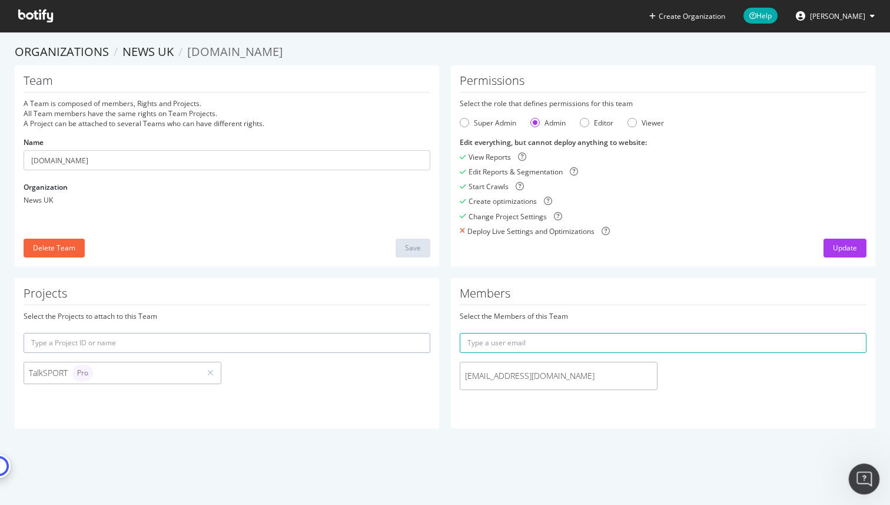
click at [865, 472] on icon "Open Intercom Messenger" at bounding box center [862, 477] width 19 height 19
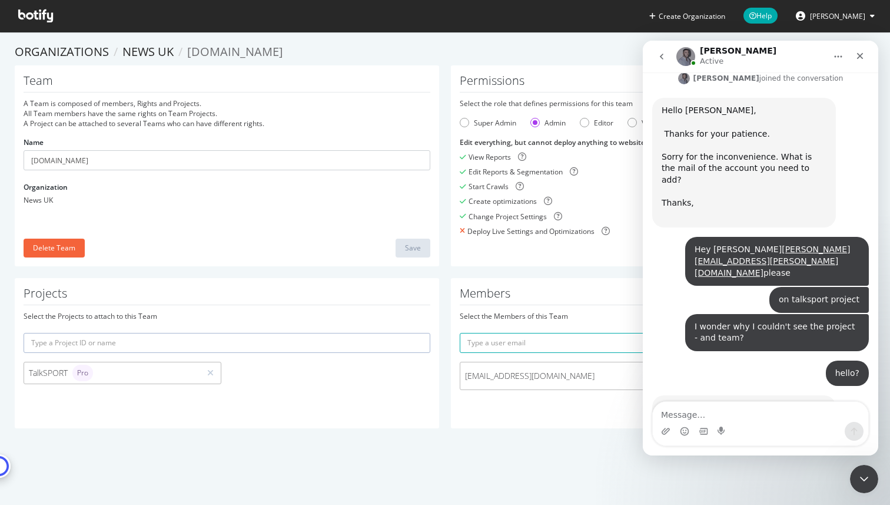
scroll to position [2097, 0]
drag, startPoint x: 770, startPoint y: 258, endPoint x: 662, endPoint y: 256, distance: 107.8
click at [662, 401] on div "Hello [PERSON_NAME], I have now granted access to [PERSON_NAME][EMAIL_ADDRESS][…" at bounding box center [744, 464] width 165 height 127
copy link "[PERSON_NAME][EMAIL_ADDRESS][PERSON_NAME][DOMAIN_NAME]"
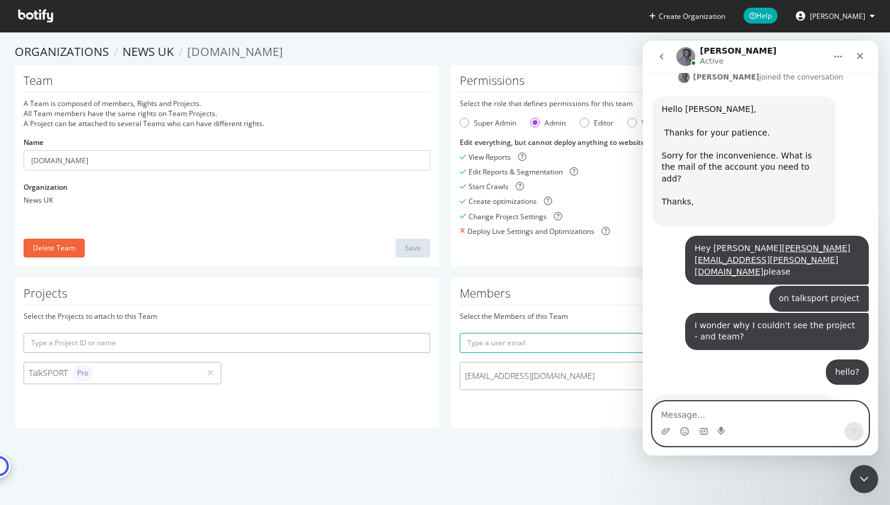
click at [745, 406] on textarea "Message…" at bounding box center [761, 412] width 216 height 20
type textarea "anyway don't worry I figured it out"
click at [856, 424] on button "Send a message…" at bounding box center [854, 431] width 19 height 19
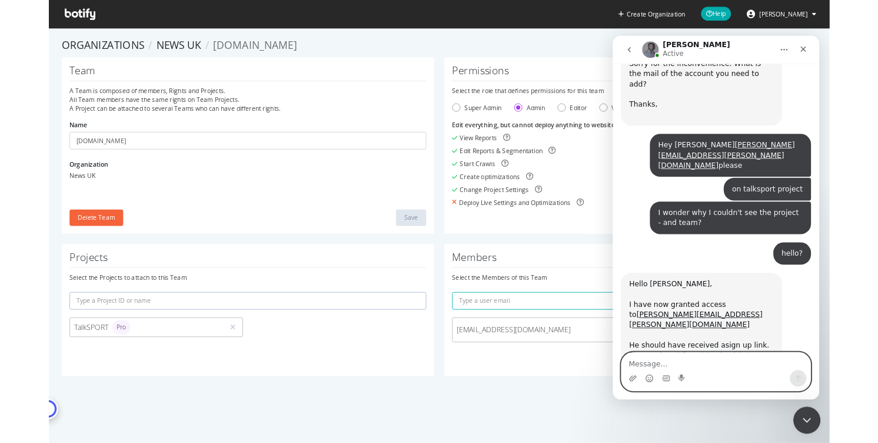
scroll to position [2180, 0]
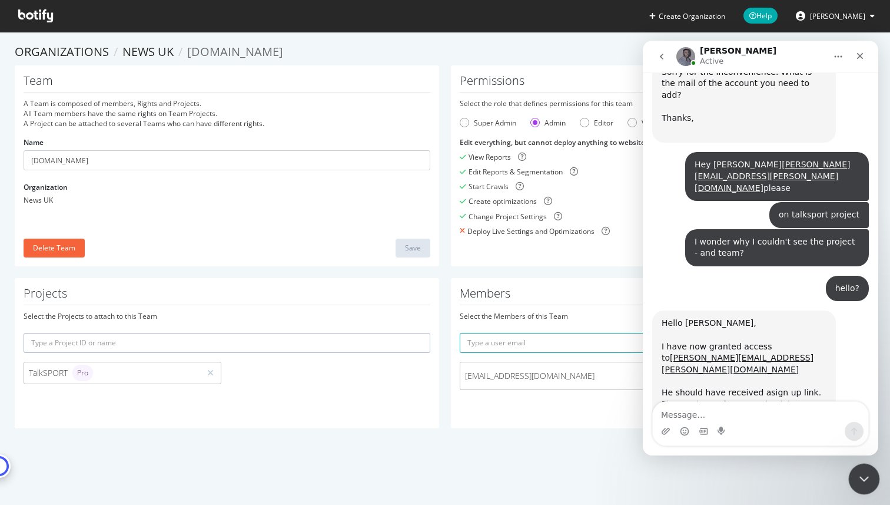
click at [866, 466] on div "Close Intercom Messenger" at bounding box center [862, 477] width 28 height 28
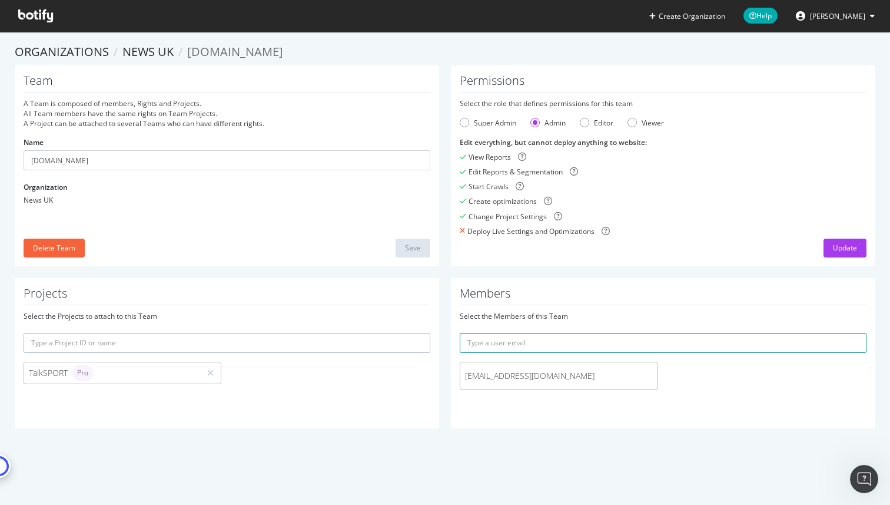
click at [583, 343] on input "text" at bounding box center [663, 343] width 407 height 20
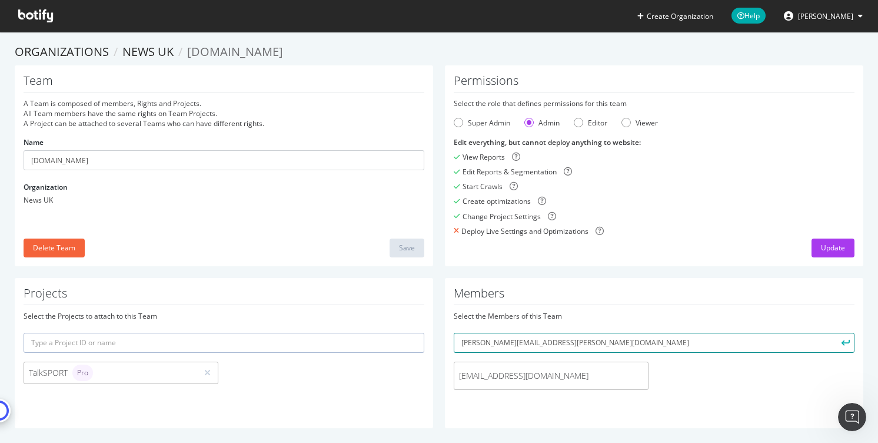
scroll to position [2168, 0]
paste input "[PERSON_NAME].[PERSON_NAME]"
type input "[PERSON_NAME][EMAIL_ADDRESS][PERSON_NAME][DOMAIN_NAME]"
click at [842, 342] on icon "submit" at bounding box center [846, 342] width 8 height 6
click at [588, 121] on div "Editor" at bounding box center [597, 123] width 19 height 10
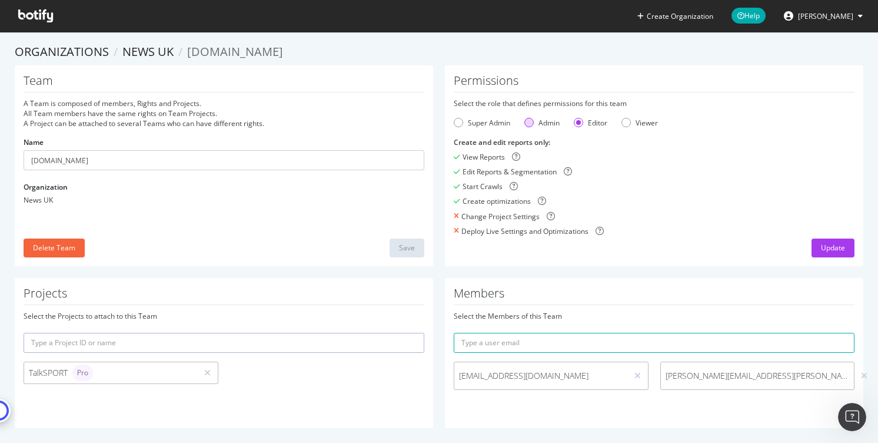
click at [539, 122] on div "Admin" at bounding box center [549, 123] width 21 height 10
click at [830, 249] on div "Update" at bounding box center [833, 248] width 24 height 10
click at [724, 373] on span "[PERSON_NAME][EMAIL_ADDRESS][PERSON_NAME][DOMAIN_NAME]" at bounding box center [758, 376] width 184 height 12
click at [847, 423] on div "Open Intercom Messenger" at bounding box center [850, 415] width 39 height 39
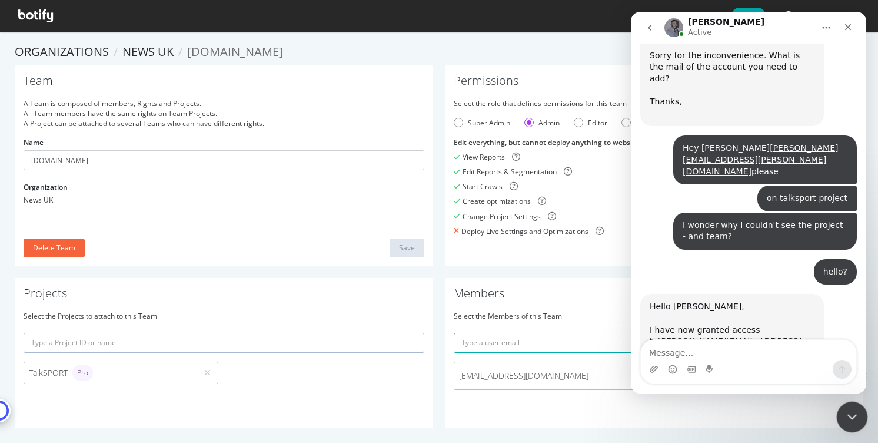
click at [847, 423] on div "Close Intercom Messenger" at bounding box center [851, 415] width 28 height 28
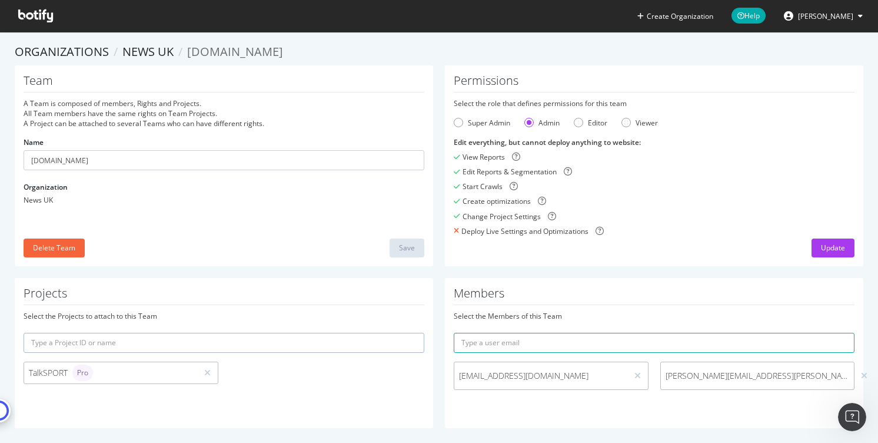
scroll to position [2213, 0]
click at [149, 44] on link "News UK" at bounding box center [147, 52] width 51 height 16
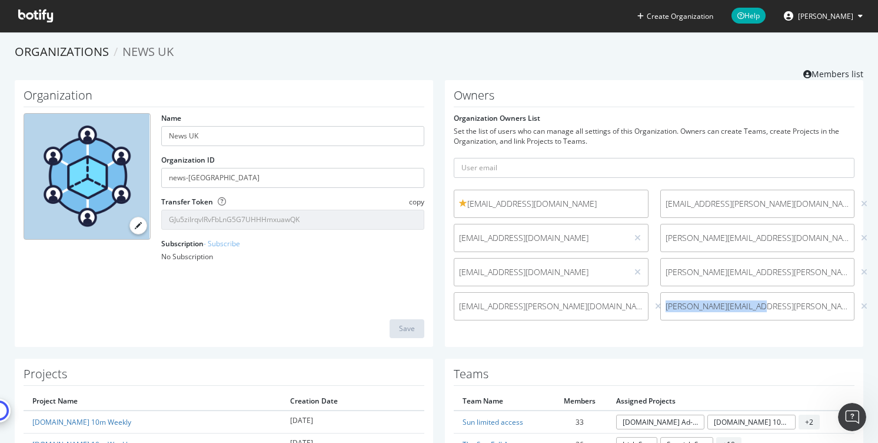
drag, startPoint x: 762, startPoint y: 306, endPoint x: 658, endPoint y: 308, distance: 104.2
click at [661, 308] on span "[PERSON_NAME][EMAIL_ADDRESS][PERSON_NAME][DOMAIN_NAME]" at bounding box center [758, 306] width 194 height 12
copy span "[PERSON_NAME][EMAIL_ADDRESS][PERSON_NAME][DOMAIN_NAME]"
click at [861, 308] on icon at bounding box center [864, 306] width 6 height 8
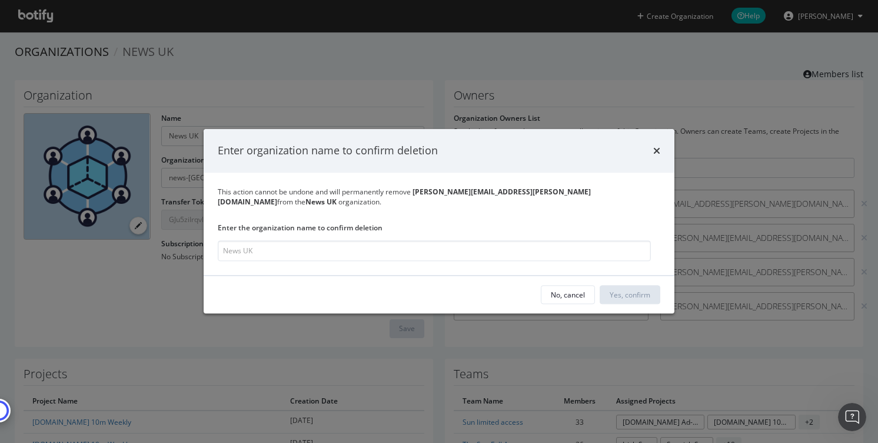
type input "[PERSON_NAME][EMAIL_ADDRESS][PERSON_NAME][DOMAIN_NAME]"
click at [560, 290] on div "No, cancel" at bounding box center [569, 295] width 34 height 10
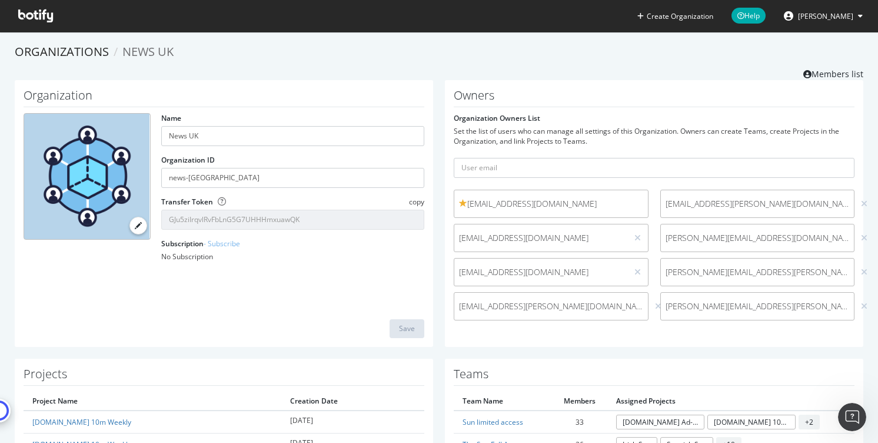
click at [859, 305] on div at bounding box center [864, 306] width 11 height 13
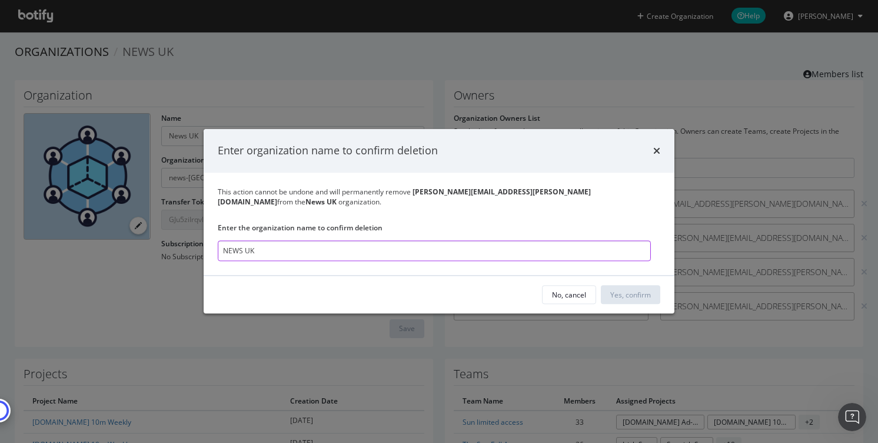
drag, startPoint x: 244, startPoint y: 245, endPoint x: 227, endPoint y: 244, distance: 17.1
click at [227, 244] on input "NEWS UK" at bounding box center [434, 251] width 433 height 21
type input "News UK"
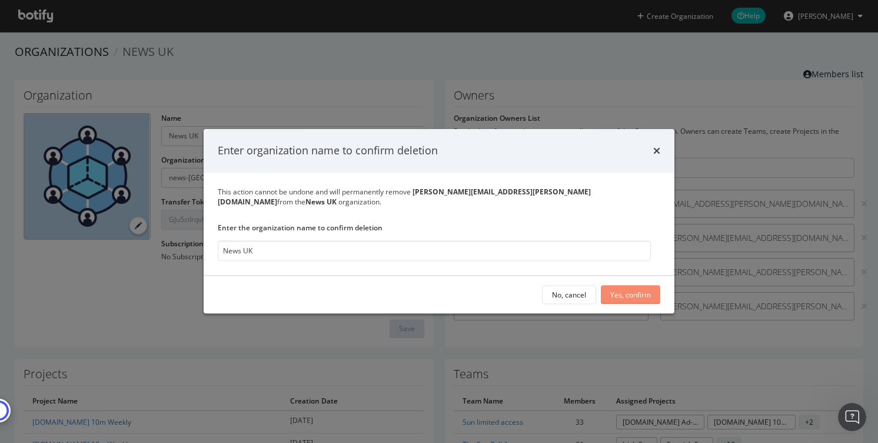
click at [636, 290] on div "Yes, confirm" at bounding box center [631, 295] width 41 height 10
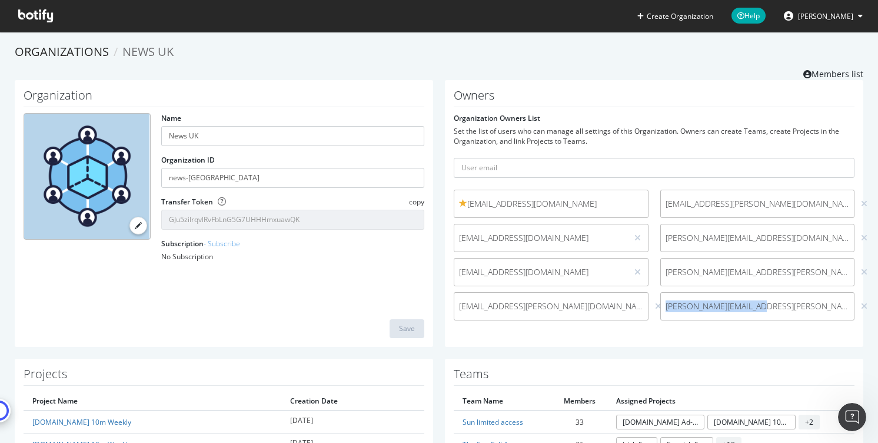
drag, startPoint x: 754, startPoint y: 306, endPoint x: 659, endPoint y: 306, distance: 95.4
click at [666, 306] on span "[PERSON_NAME][EMAIL_ADDRESS][PERSON_NAME][DOMAIN_NAME]" at bounding box center [758, 306] width 184 height 12
copy span "[PERSON_NAME][EMAIL_ADDRESS][PERSON_NAME][DOMAIN_NAME]"
click at [861, 304] on icon at bounding box center [864, 306] width 6 height 8
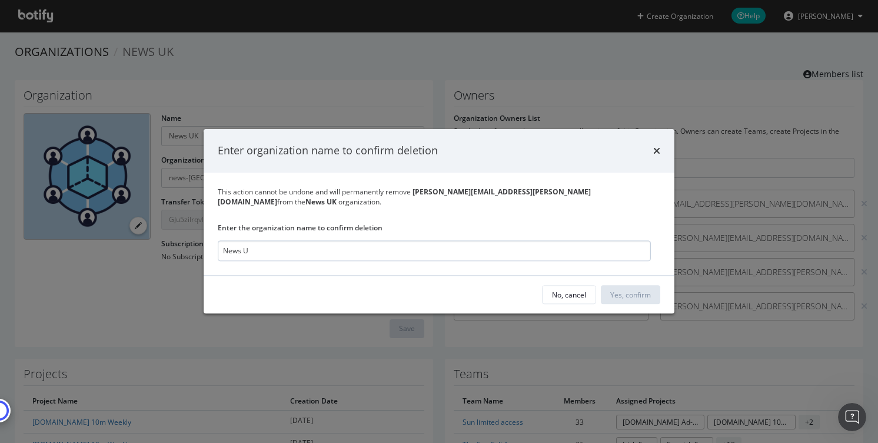
type input "News UK"
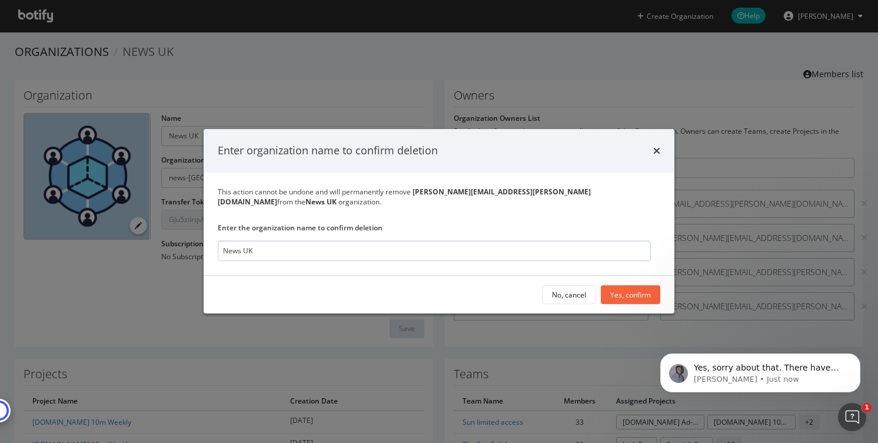
scroll to position [2260, 0]
click at [625, 290] on div "Yes, confirm" at bounding box center [631, 295] width 41 height 10
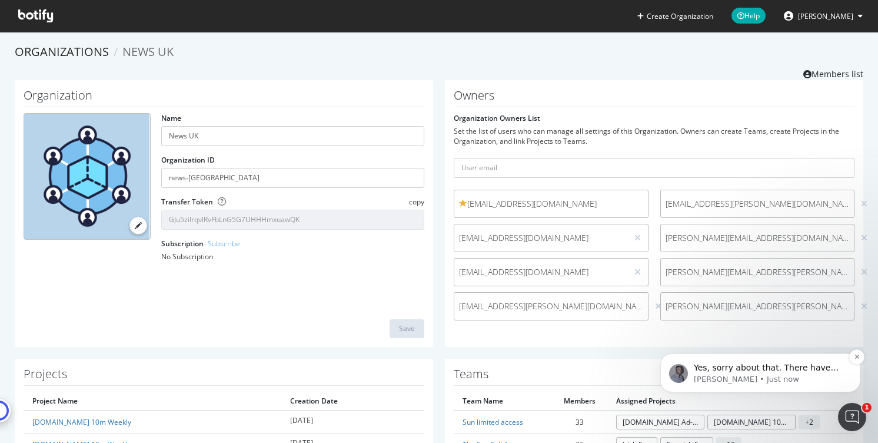
click at [738, 381] on p "[PERSON_NAME] • Just now" at bounding box center [770, 379] width 152 height 11
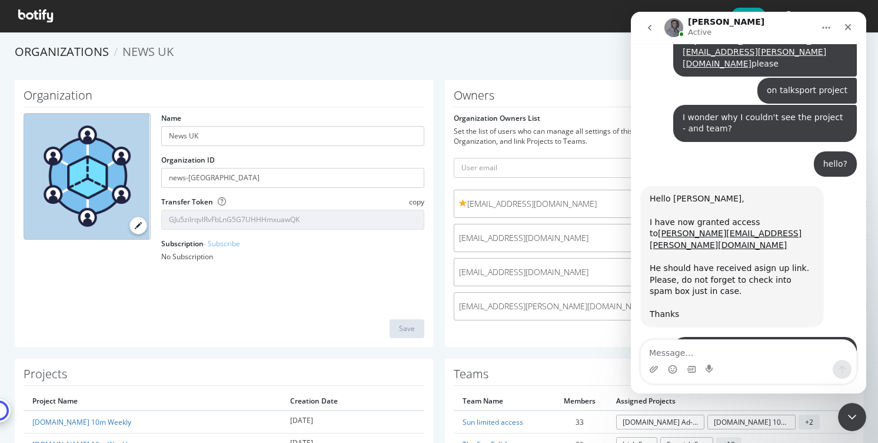
scroll to position [2280, 0]
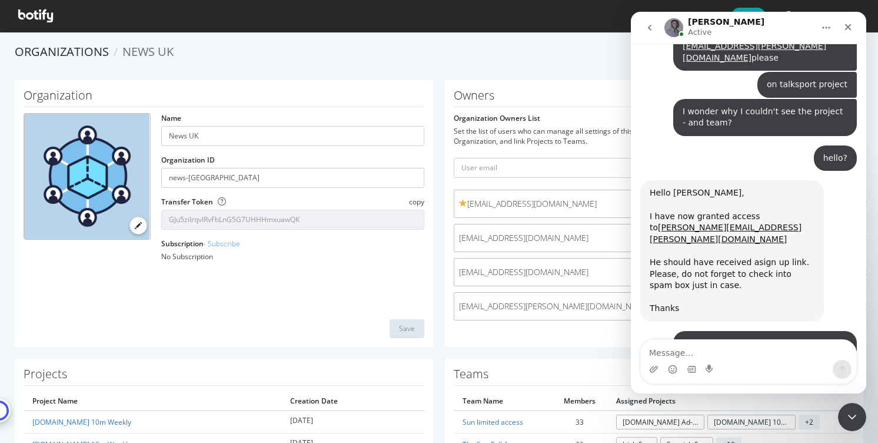
click at [732, 359] on textarea "Message…" at bounding box center [749, 350] width 216 height 20
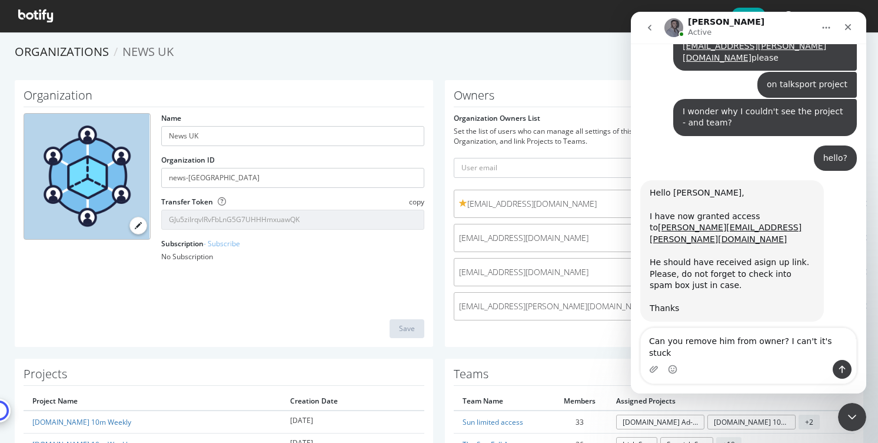
click at [769, 352] on textarea "Can you remove him from owner? I can't it's stuck" at bounding box center [749, 344] width 216 height 32
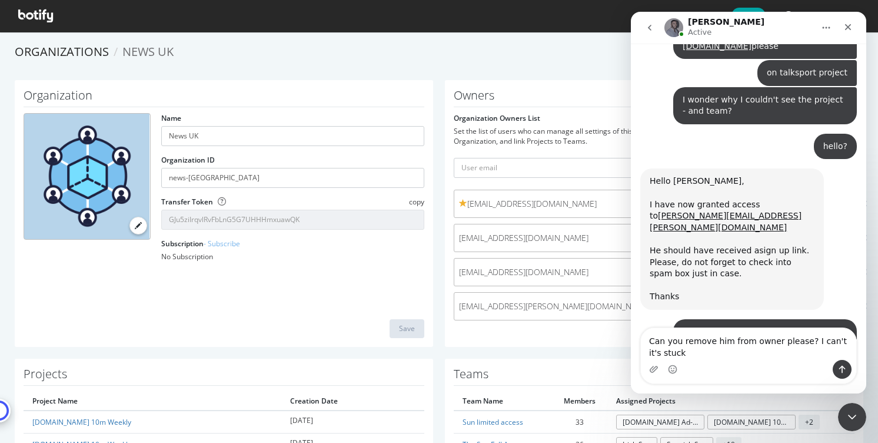
type textarea "Can you remove him from owner please? I can't it's stuck"
click at [846, 369] on icon "Send a message…" at bounding box center [843, 370] width 6 height 8
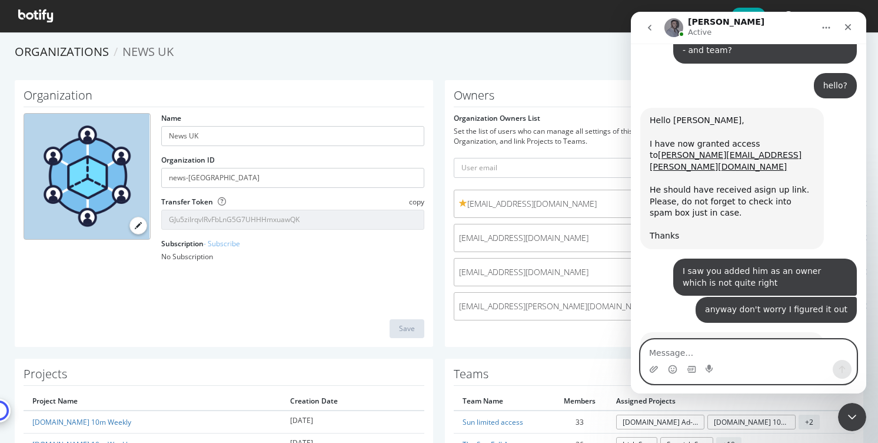
scroll to position [2354, 0]
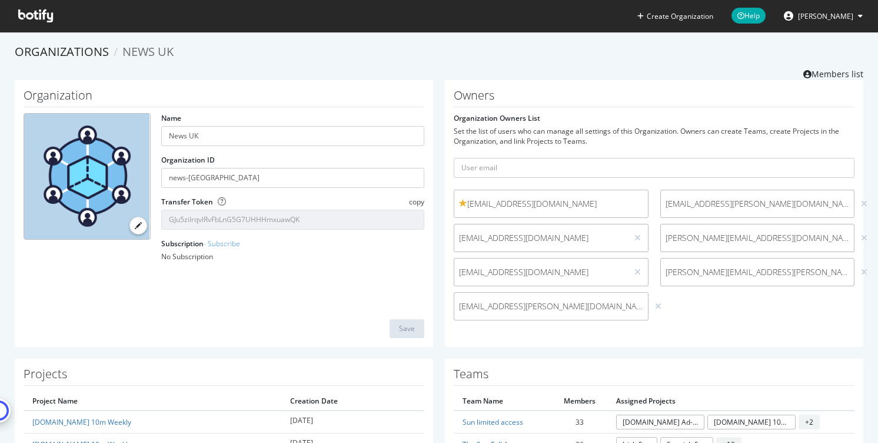
scroll to position [136, 0]
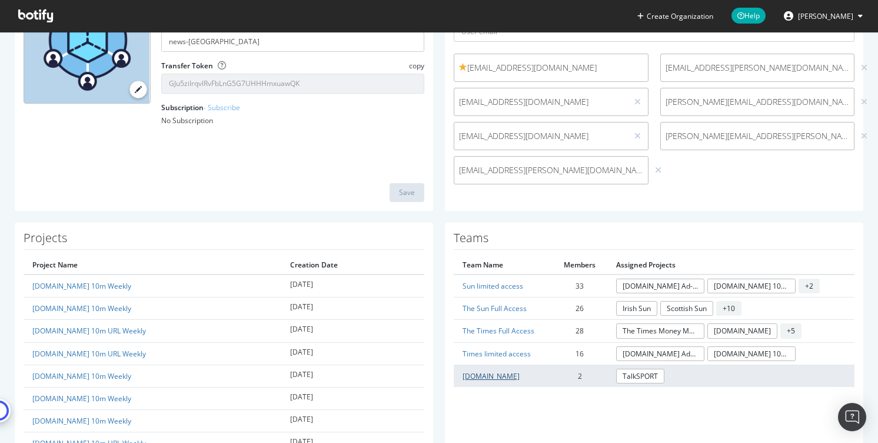
click at [493, 376] on link "[DOMAIN_NAME]" at bounding box center [491, 376] width 57 height 10
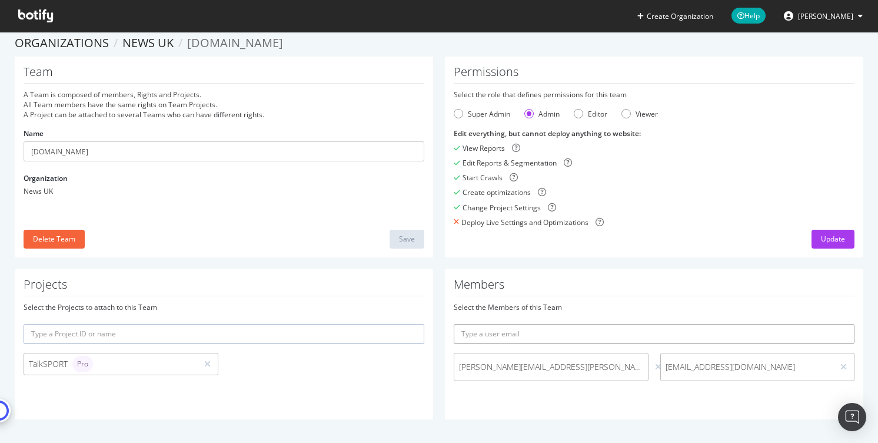
scroll to position [41, 0]
click at [561, 333] on div at bounding box center [654, 334] width 401 height 20
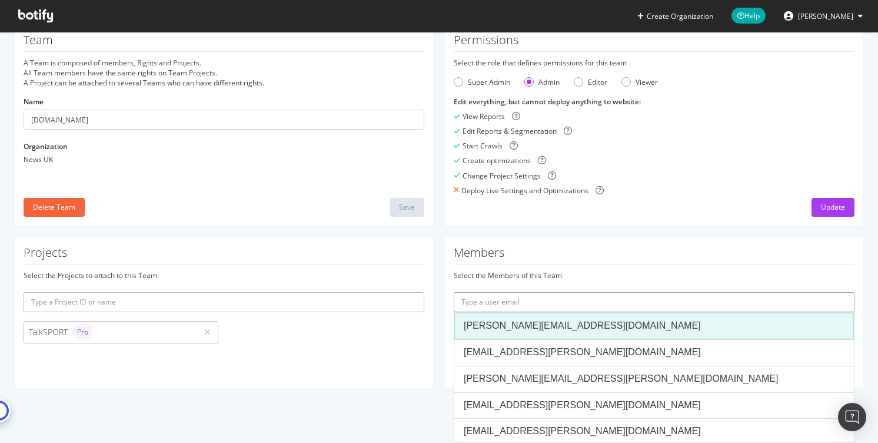
paste input "[PERSON_NAME][EMAIL_ADDRESS][PERSON_NAME][DOMAIN_NAME]"
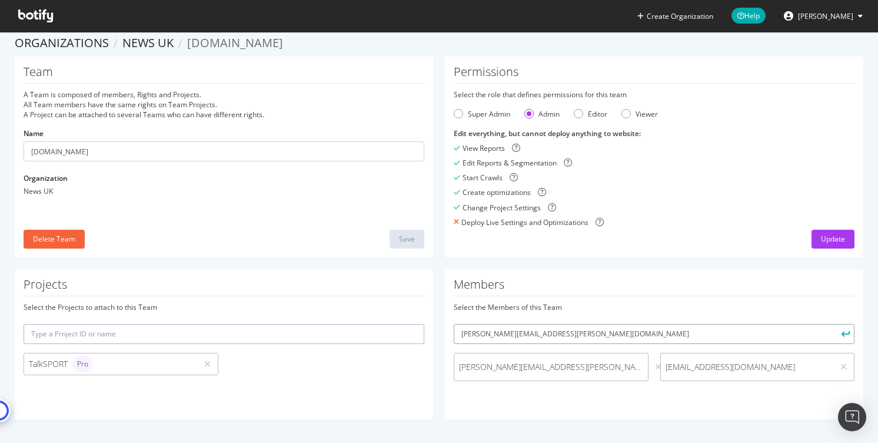
type input "[PERSON_NAME][EMAIL_ADDRESS][PERSON_NAME][DOMAIN_NAME]"
click at [842, 333] on icon "submit" at bounding box center [846, 333] width 8 height 6
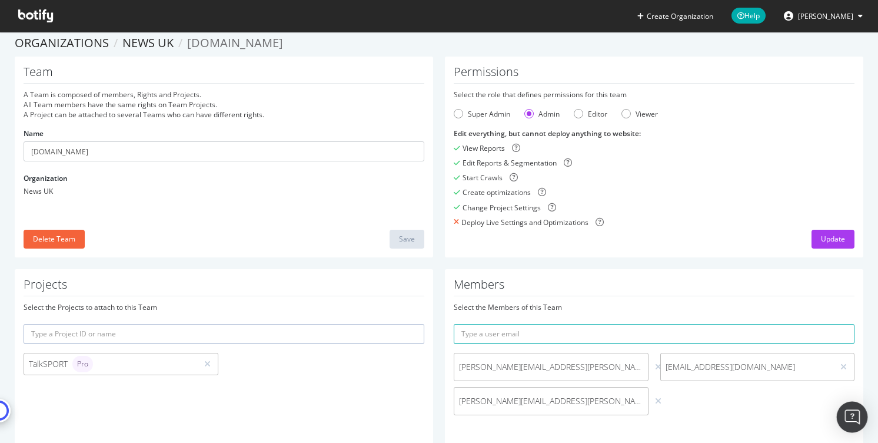
click at [854, 414] on img "Open Intercom Messenger" at bounding box center [852, 416] width 15 height 15
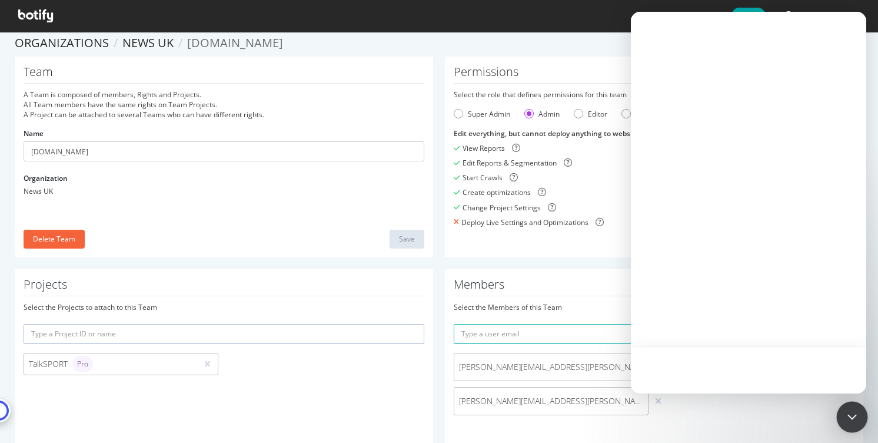
scroll to position [0, 0]
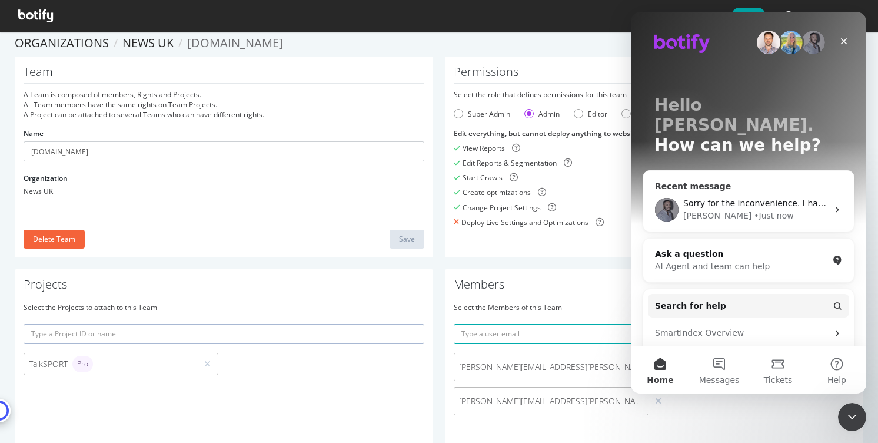
click at [754, 210] on div "• Just now" at bounding box center [773, 216] width 39 height 12
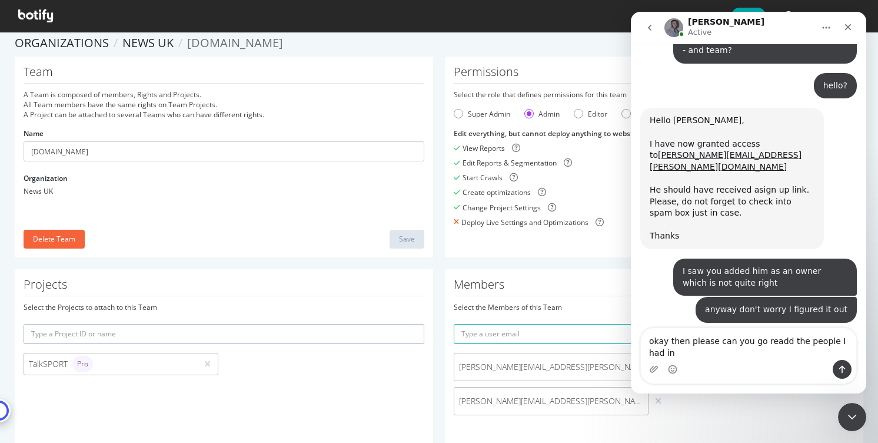
scroll to position [2366, 0]
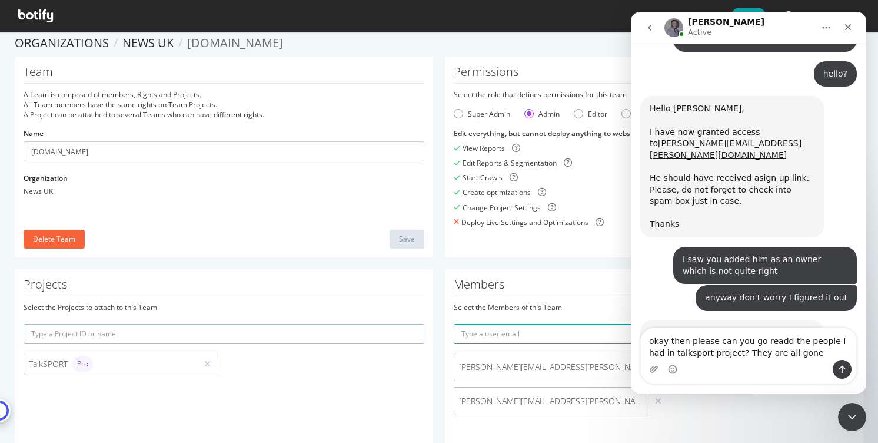
type textarea "okay then please can you go readd the people I had in talksport project? They a…"
click at [840, 367] on icon "Send a message…" at bounding box center [842, 368] width 9 height 9
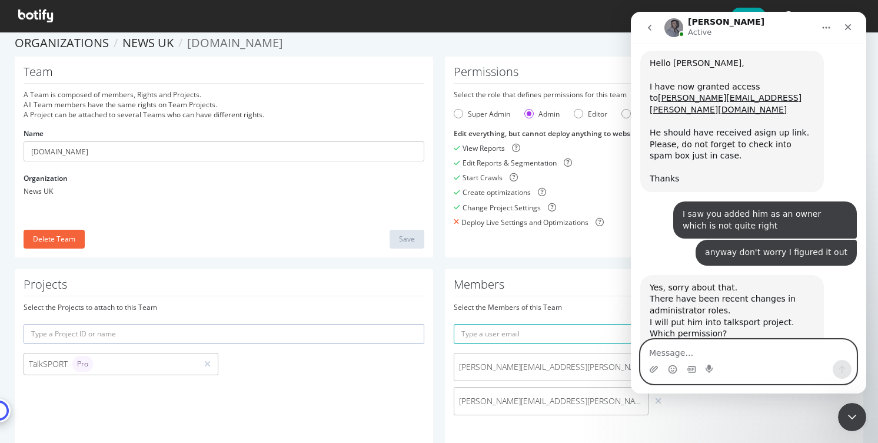
scroll to position [2412, 0]
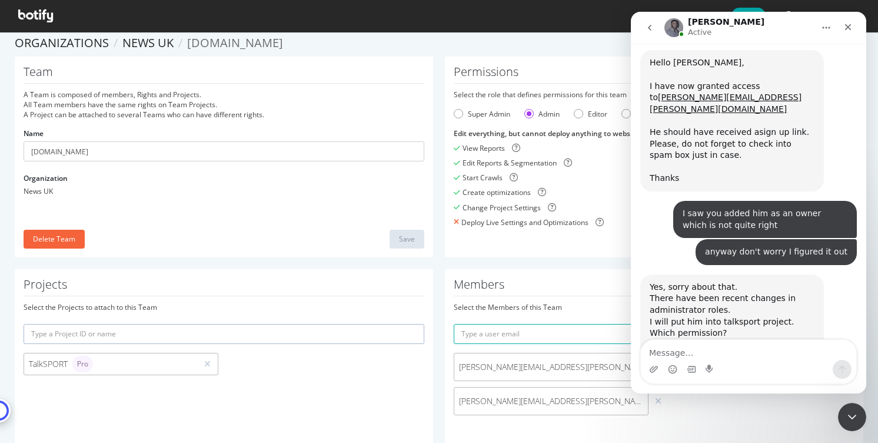
click at [767, 421] on div "Sorry for the inconvenience. I have already done it" at bounding box center [732, 432] width 165 height 23
